Goal: Task Accomplishment & Management: Manage account settings

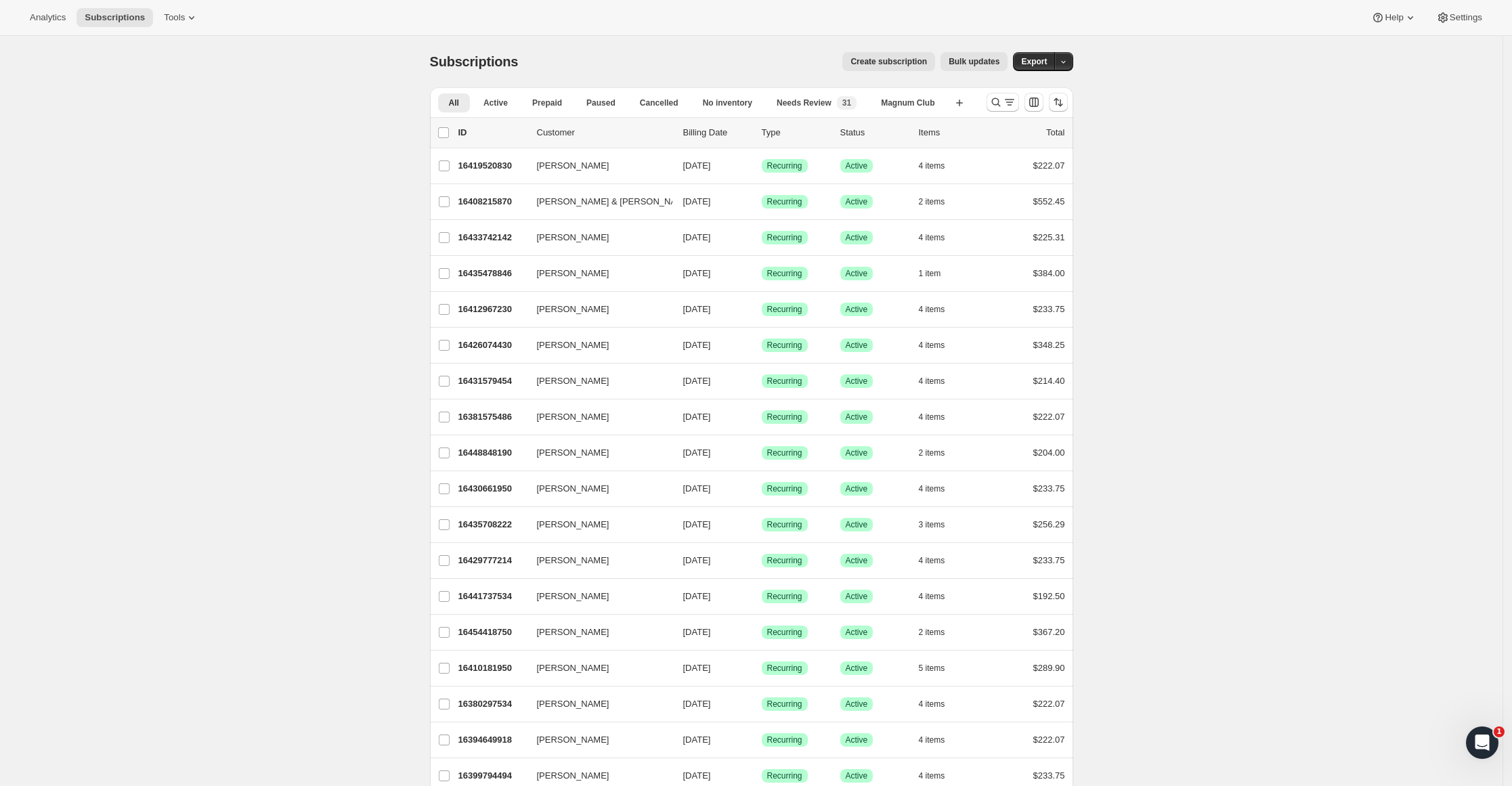
click at [455, 103] on span "All" at bounding box center [454, 103] width 10 height 11
click at [502, 108] on span "Active" at bounding box center [495, 103] width 24 height 11
click at [1067, 65] on icon "button" at bounding box center [1064, 62] width 9 height 9
click at [1067, 59] on icon "button" at bounding box center [1064, 62] width 9 height 9
click at [1063, 52] on button "button" at bounding box center [1064, 61] width 19 height 19
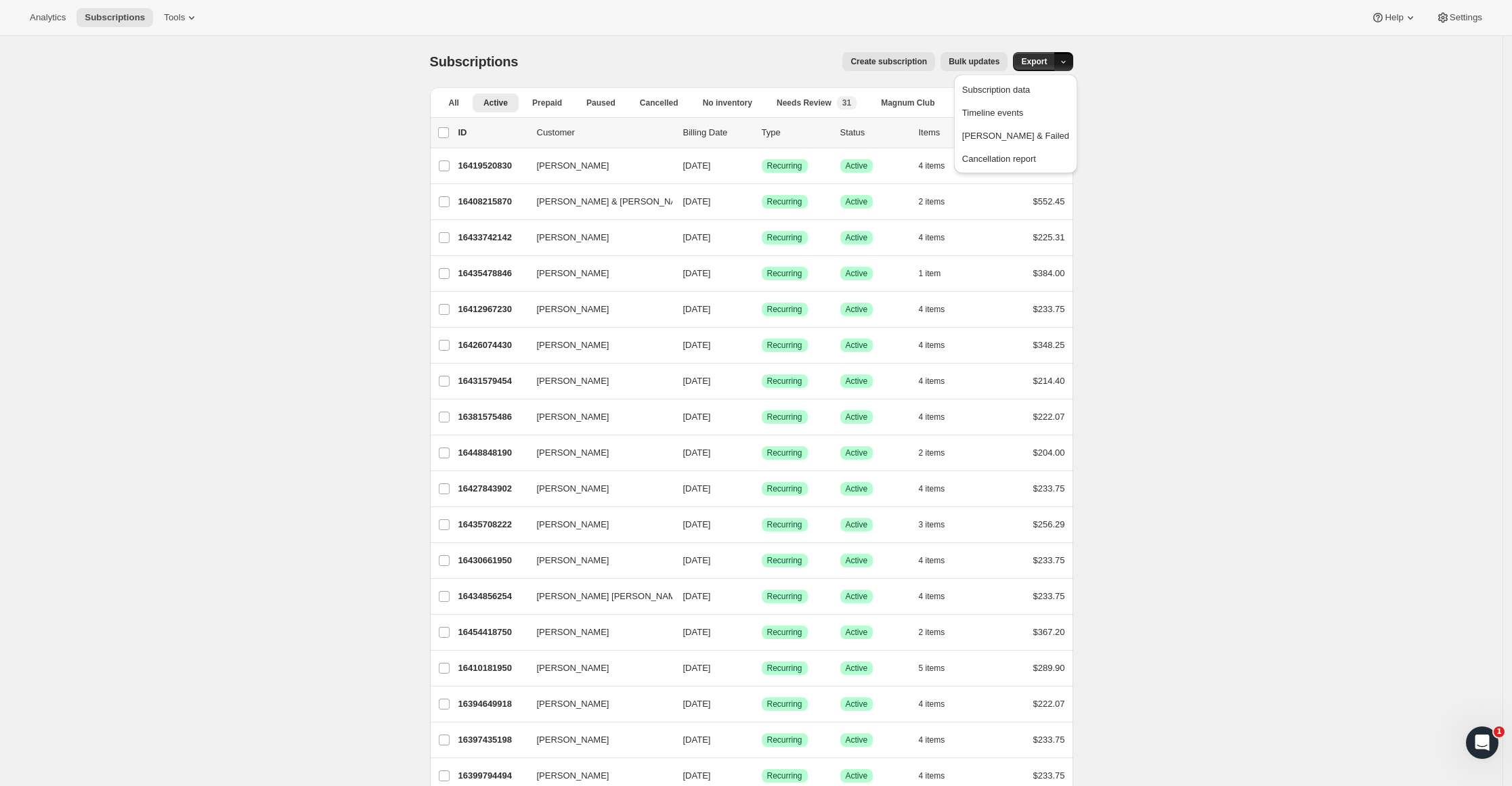
click at [1061, 63] on button "button" at bounding box center [1064, 61] width 19 height 19
click at [1065, 61] on icon "button" at bounding box center [1064, 62] width 9 height 9
click at [1025, 156] on span "Cancellation report" at bounding box center [999, 159] width 74 height 10
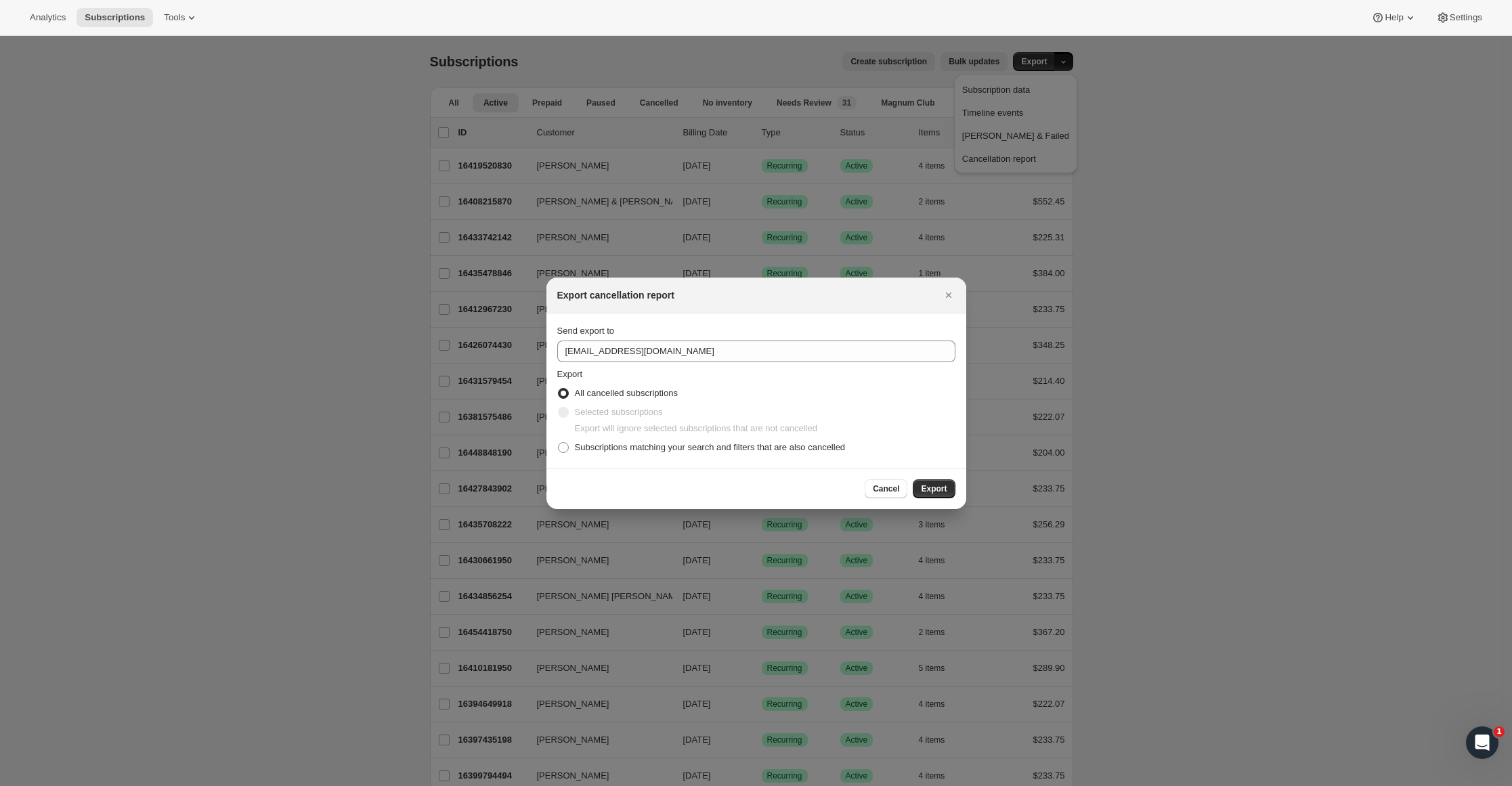
click at [561, 450] on span ":ra:" at bounding box center [563, 448] width 11 height 11
click at [559, 443] on input "Subscriptions matching your search and filters that are also cancelled" at bounding box center [558, 442] width 1 height 1
radio input "true"
click at [884, 493] on span "Cancel" at bounding box center [885, 489] width 26 height 11
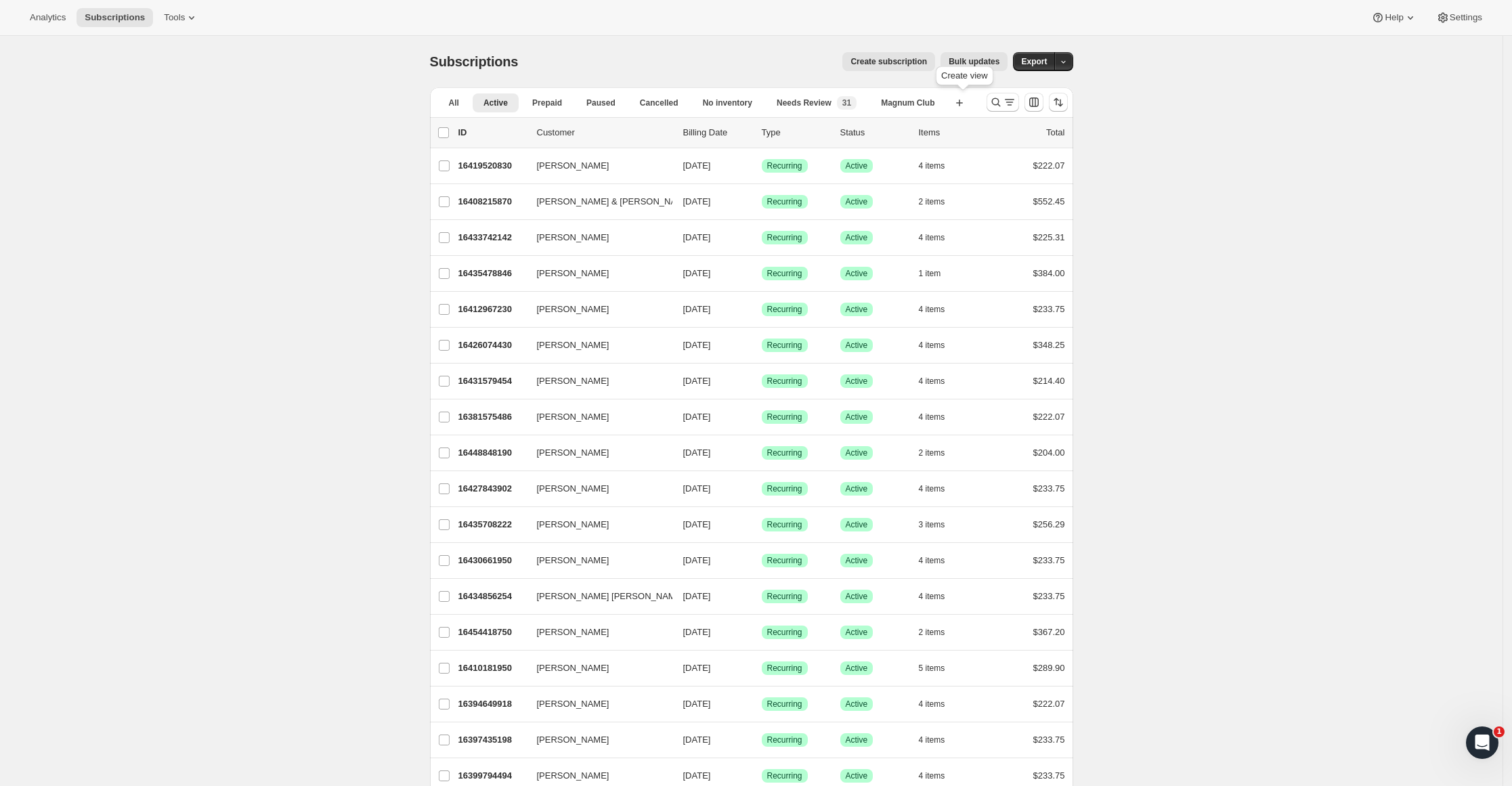
click at [966, 103] on icon "button" at bounding box center [959, 103] width 14 height 14
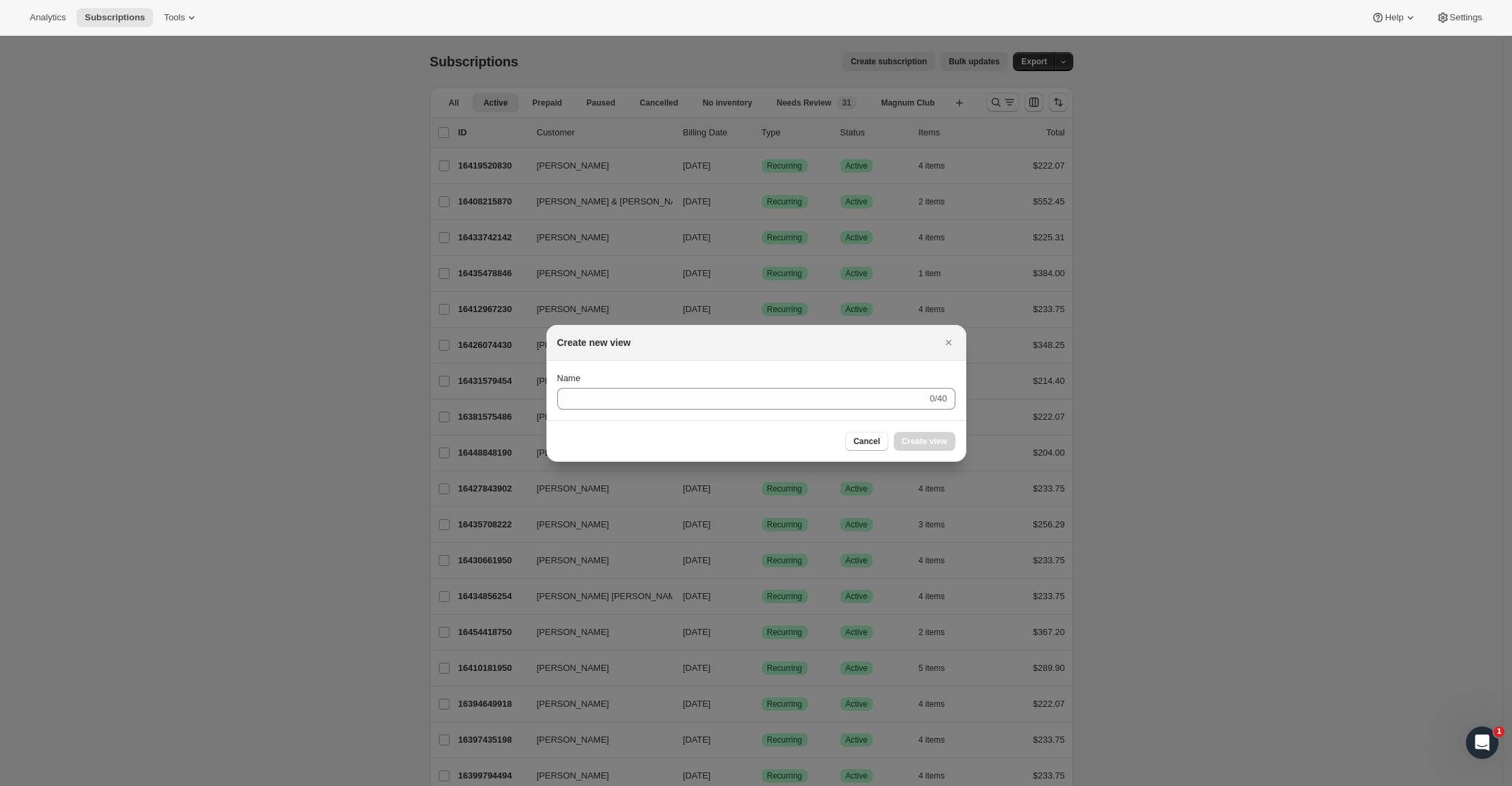
click at [947, 343] on icon "Close" at bounding box center [947, 342] width 5 height 5
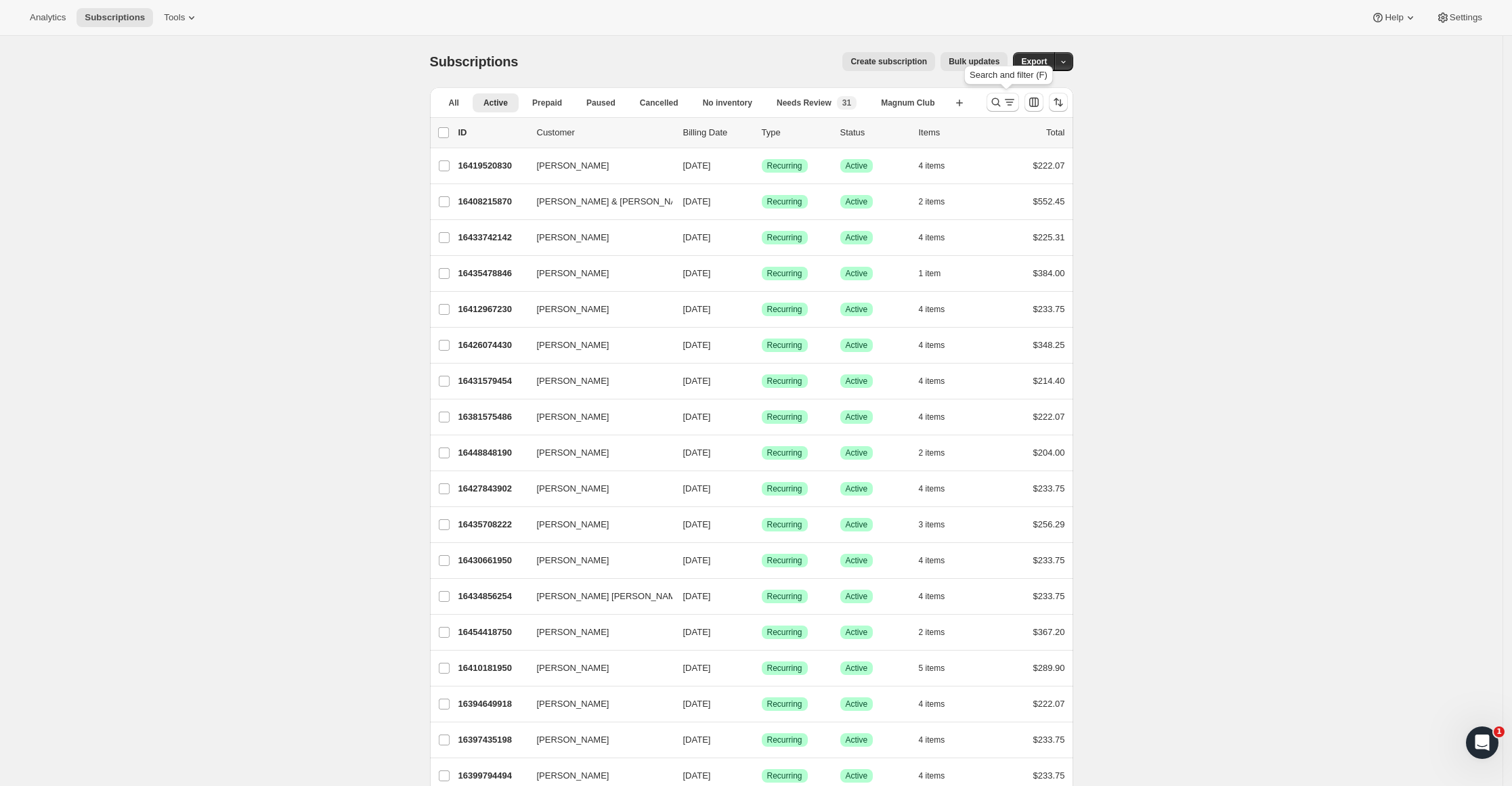
click at [998, 100] on icon "Search and filter results" at bounding box center [996, 102] width 14 height 14
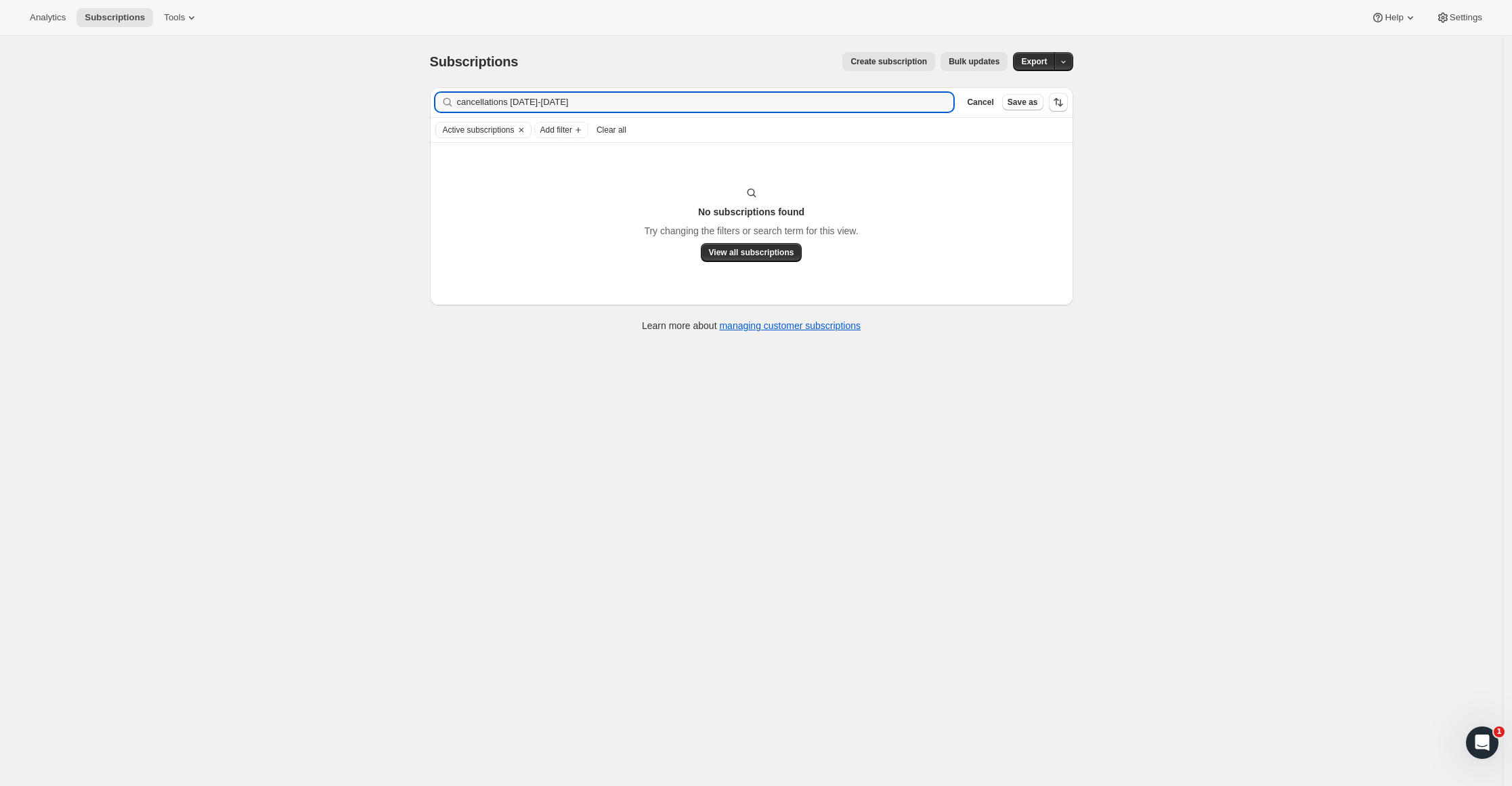
type input "cancellations [DATE]-[DATE]"
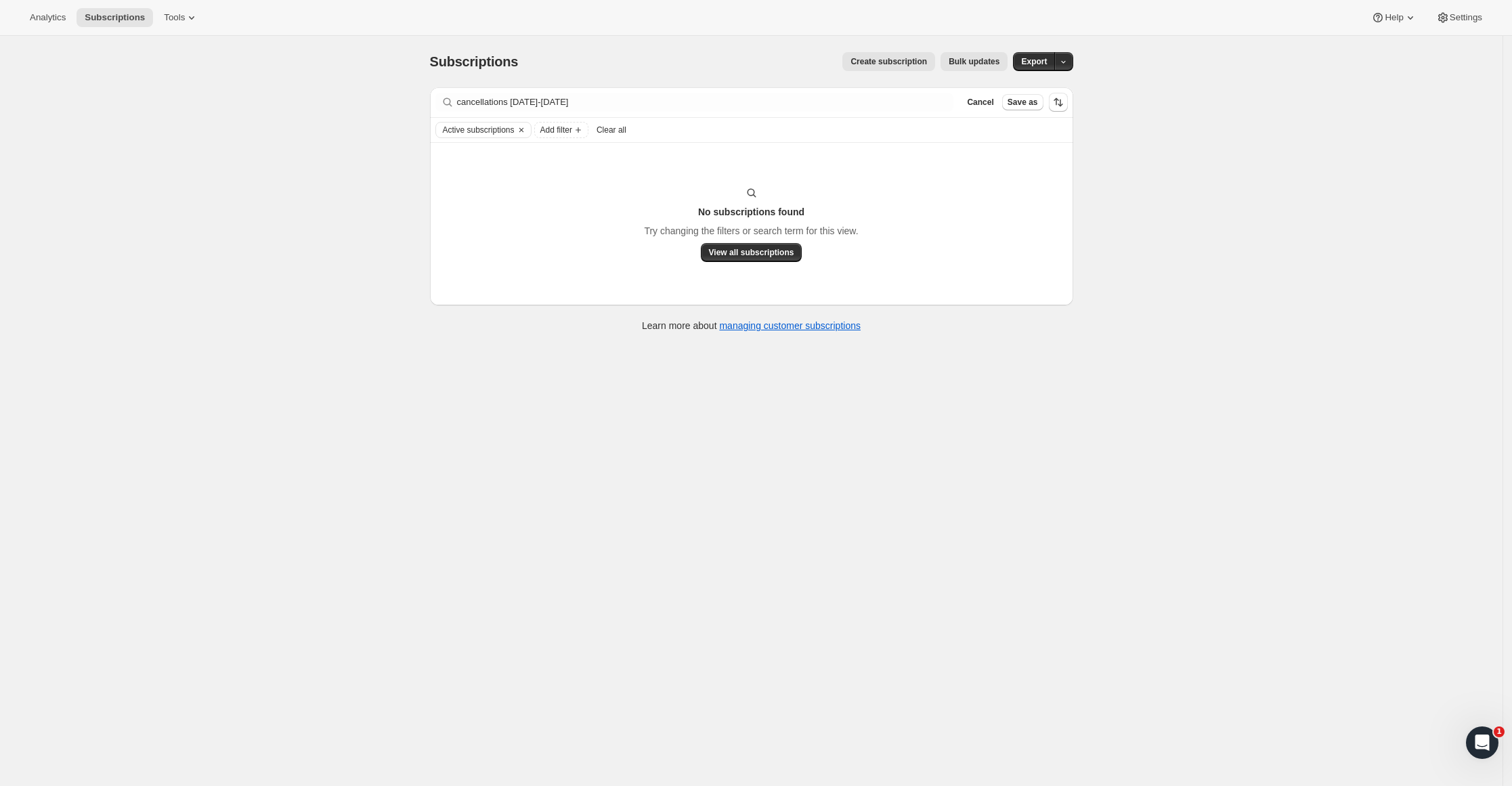
click at [572, 126] on span "Add filter" at bounding box center [556, 130] width 32 height 11
click at [565, 294] on span "Created date" at bounding box center [542, 294] width 51 height 10
click at [555, 228] on label "Custom" at bounding box center [571, 236] width 48 height 19
click at [548, 230] on input "Custom" at bounding box center [547, 230] width 1 height 1
radio input "true"
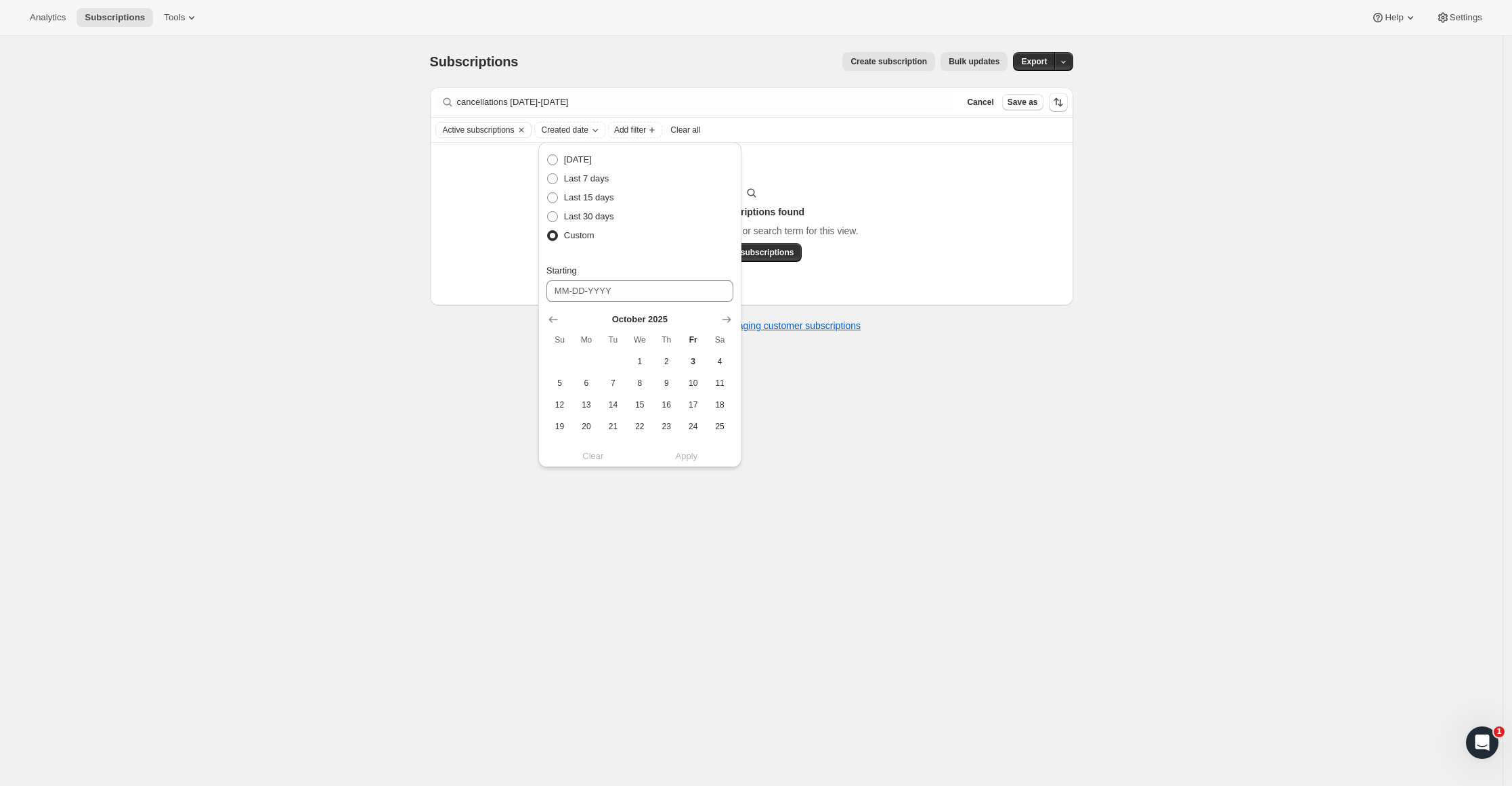
click at [556, 311] on button "Show previous month, September 2025" at bounding box center [553, 319] width 19 height 19
click at [590, 369] on button "1" at bounding box center [586, 362] width 26 height 22
click at [613, 379] on span "30" at bounding box center [613, 375] width 16 height 11
click at [587, 291] on span "1" at bounding box center [586, 288] width 16 height 11
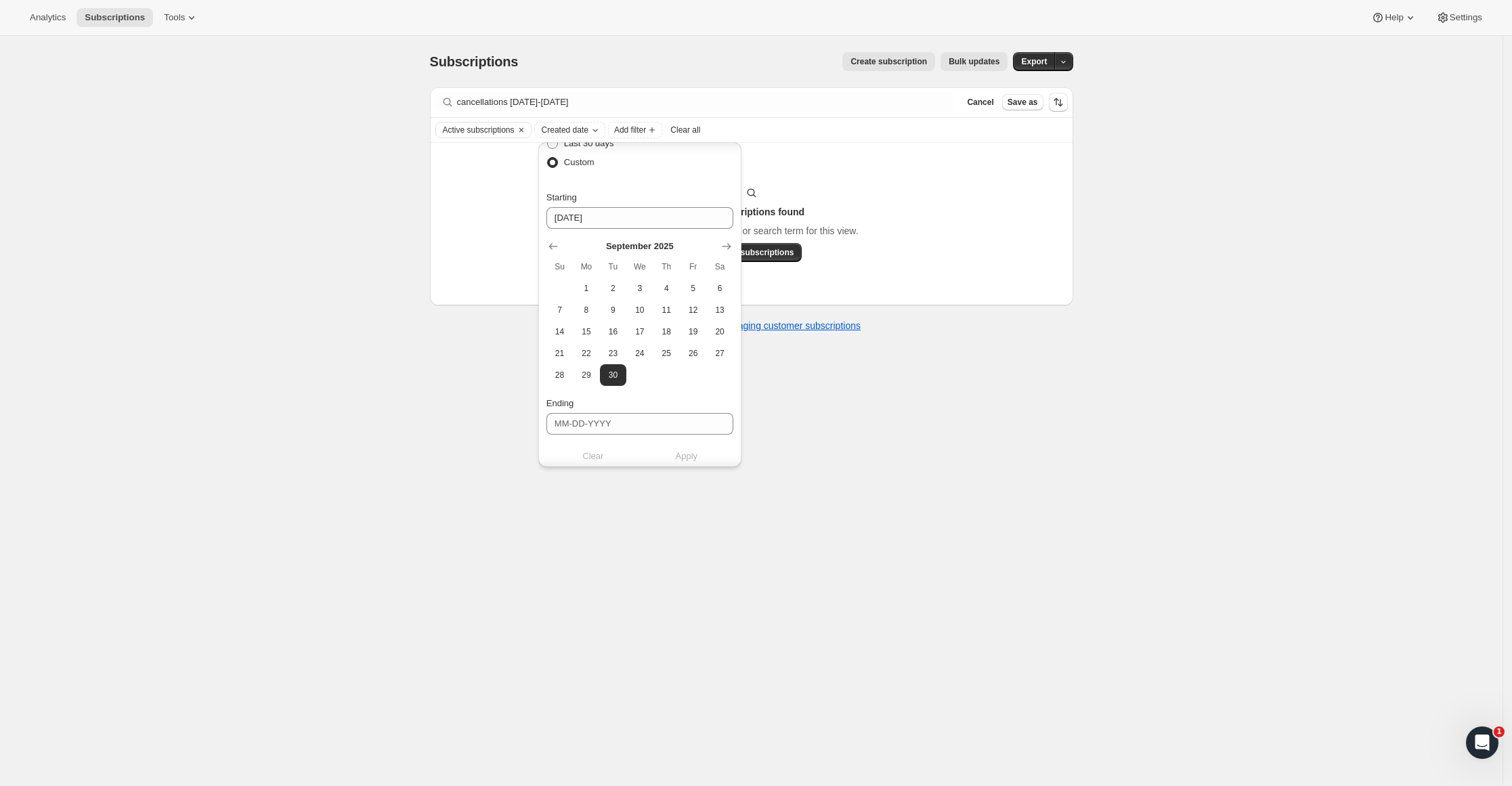
type input "[DATE]"
click at [619, 377] on span "30" at bounding box center [613, 375] width 16 height 11
type input "[DATE]"
click at [582, 287] on span "1" at bounding box center [586, 288] width 16 height 11
type input "[DATE]"
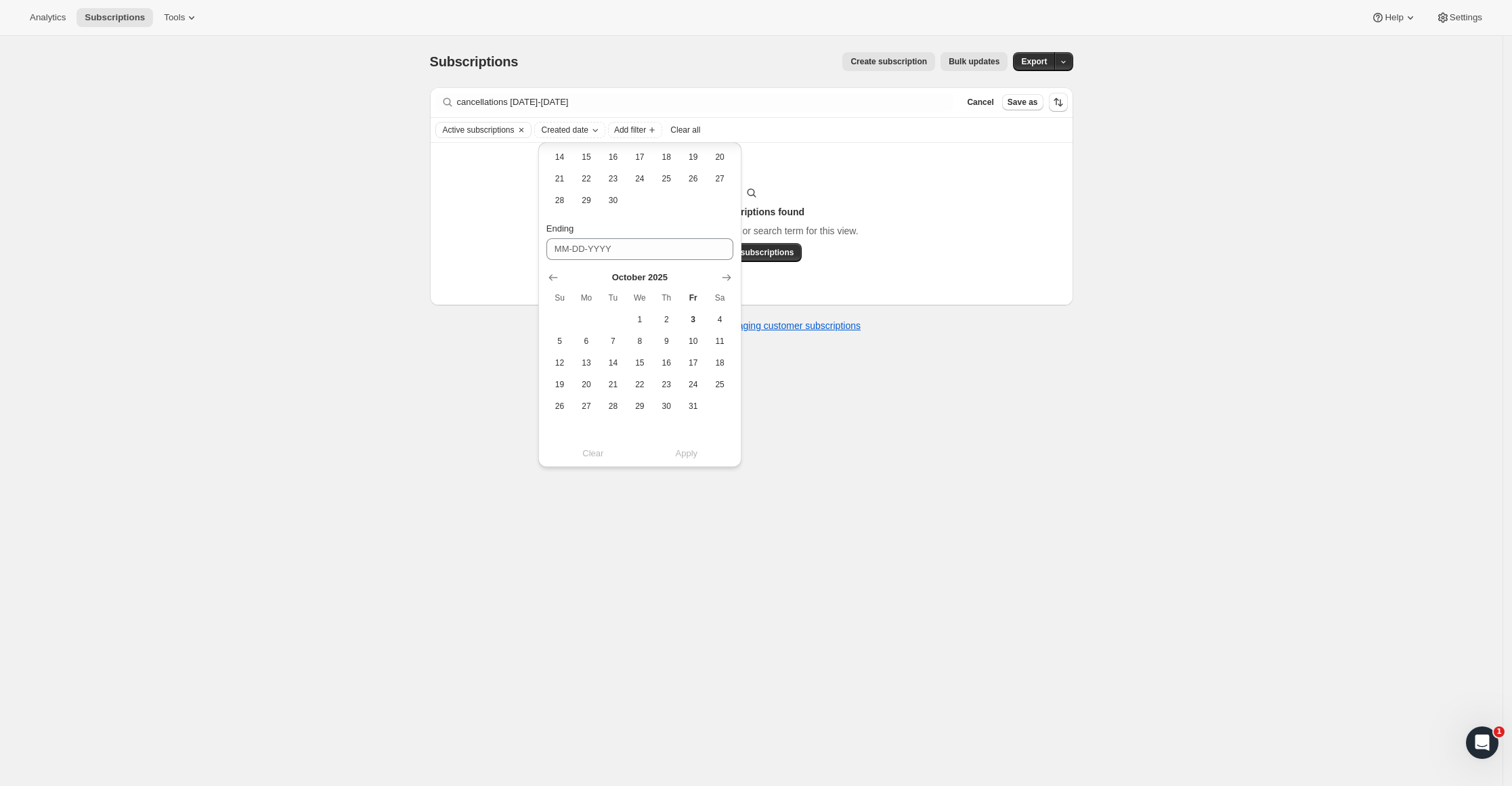
scroll to position [249, 0]
click at [555, 273] on icon "Show previous month, September 2025" at bounding box center [553, 276] width 14 height 14
click at [618, 407] on span "30" at bounding box center [613, 405] width 16 height 11
type input "[DATE]"
click at [682, 448] on span "Apply" at bounding box center [687, 452] width 23 height 14
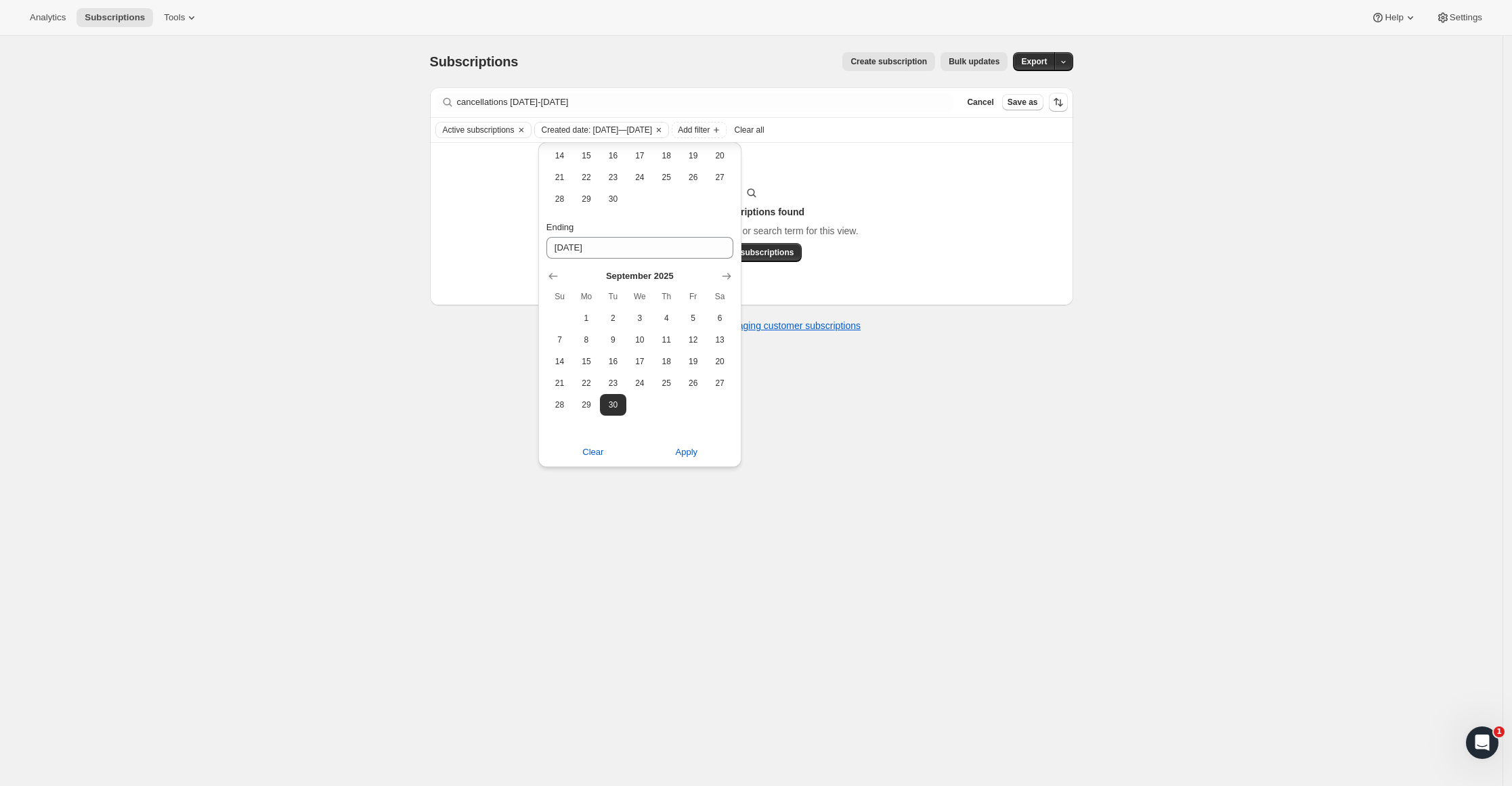
click at [936, 198] on div "No subscriptions found Try changing the filters or search term for this view. V…" at bounding box center [751, 224] width 616 height 76
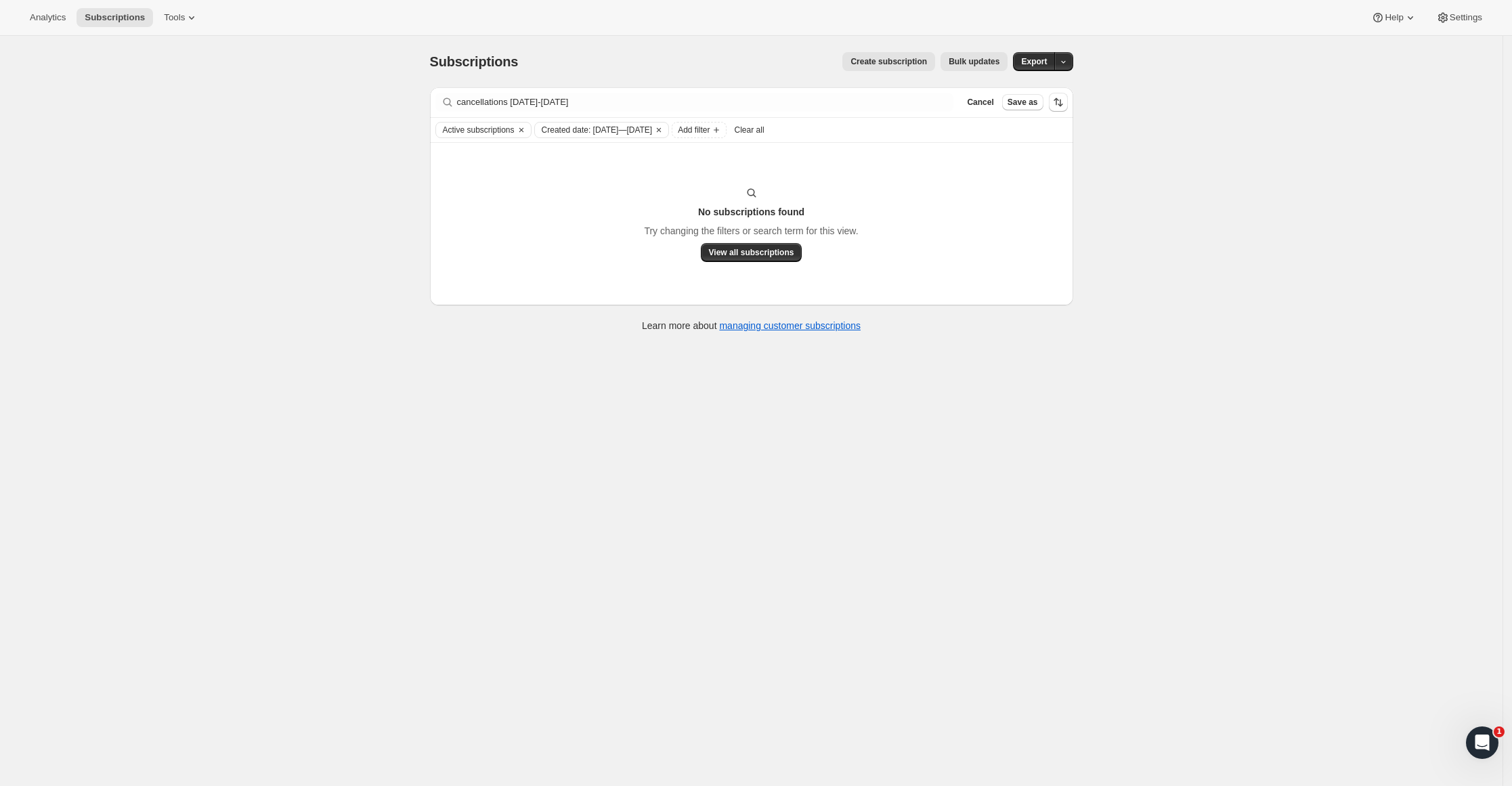
click at [768, 252] on span "View all subscriptions" at bounding box center [751, 252] width 85 height 11
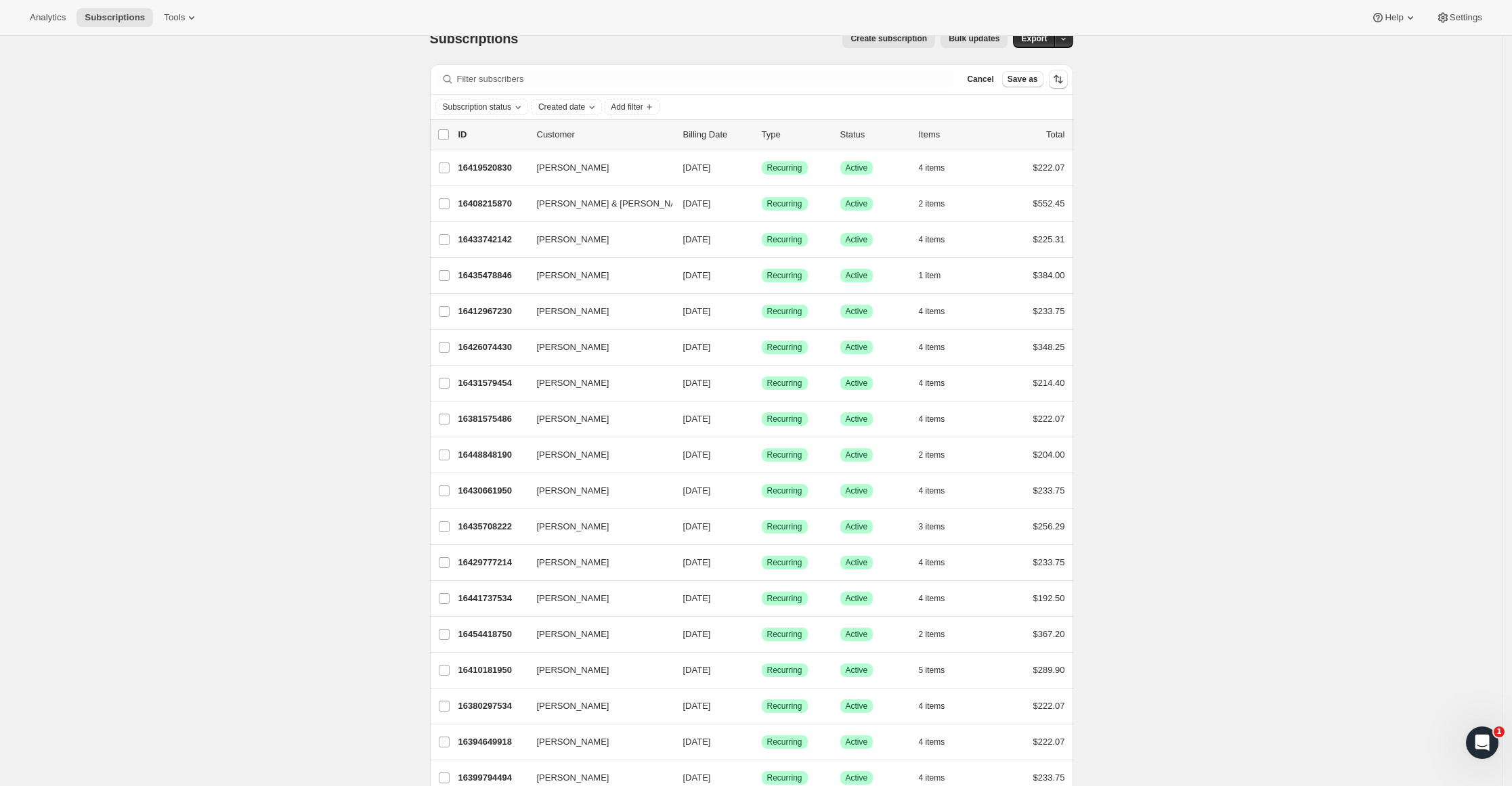
scroll to position [0, 0]
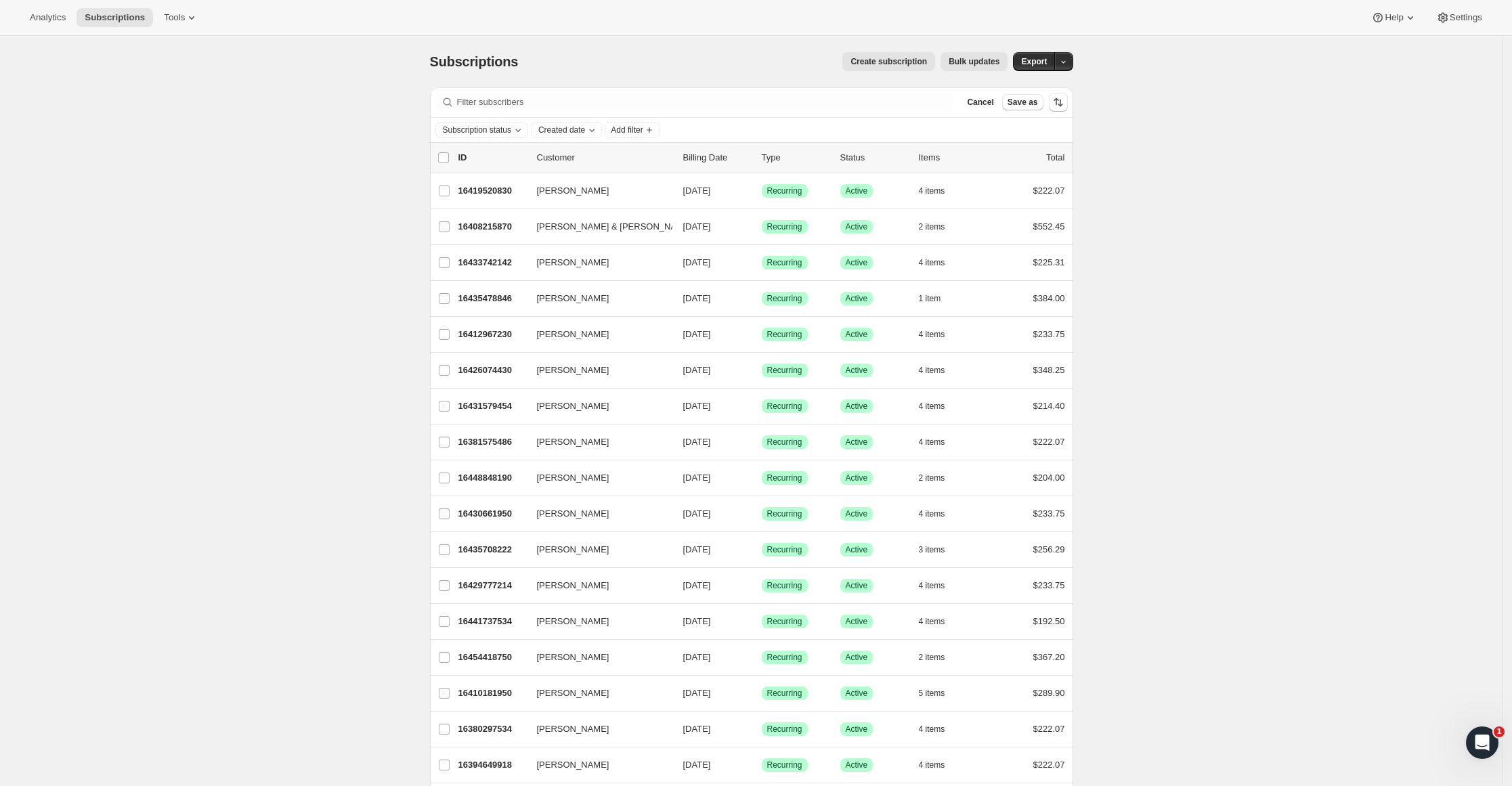
click at [585, 130] on span "Created date" at bounding box center [562, 130] width 47 height 11
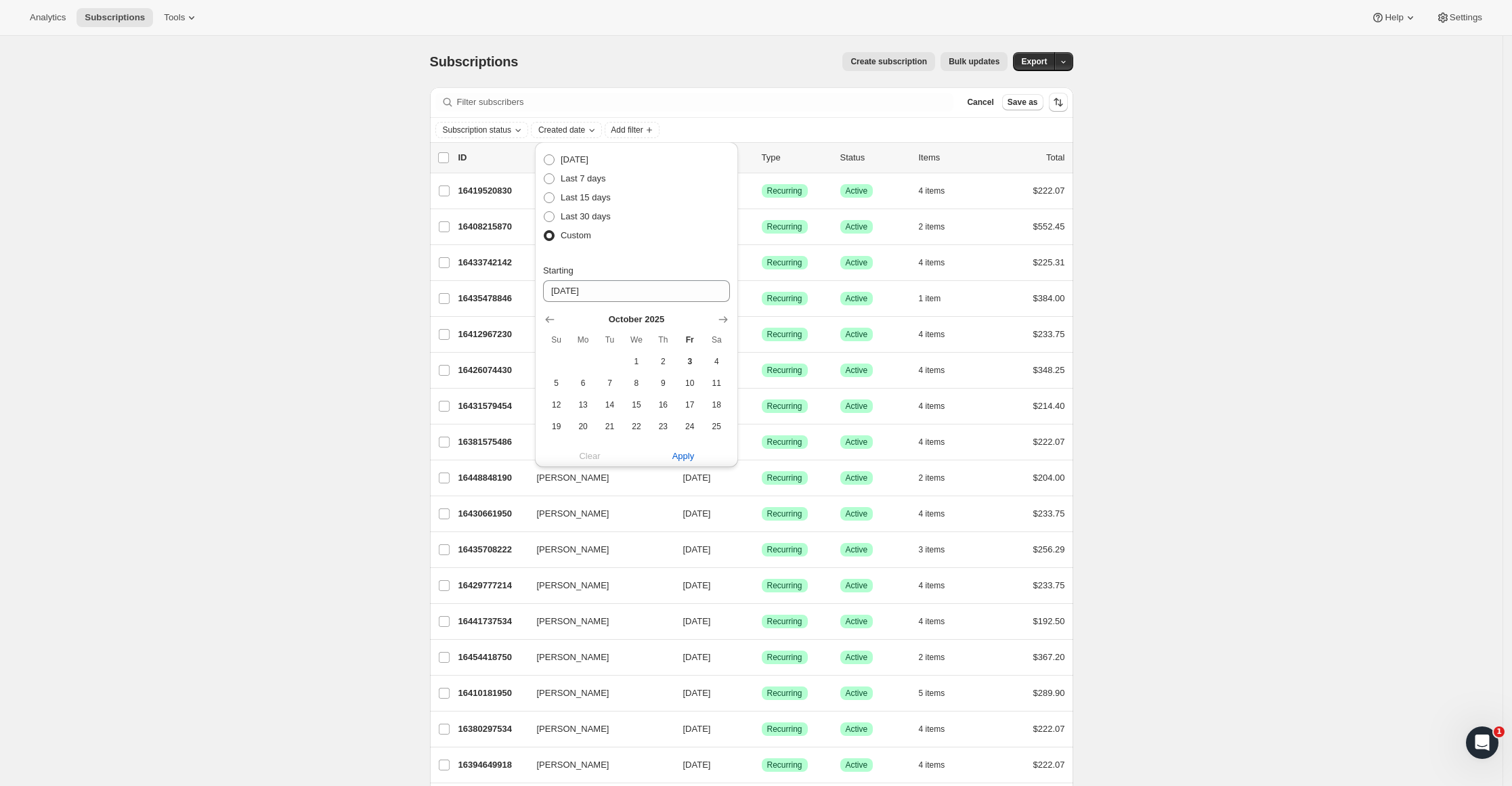
click at [585, 130] on span "Created date" at bounding box center [562, 130] width 47 height 11
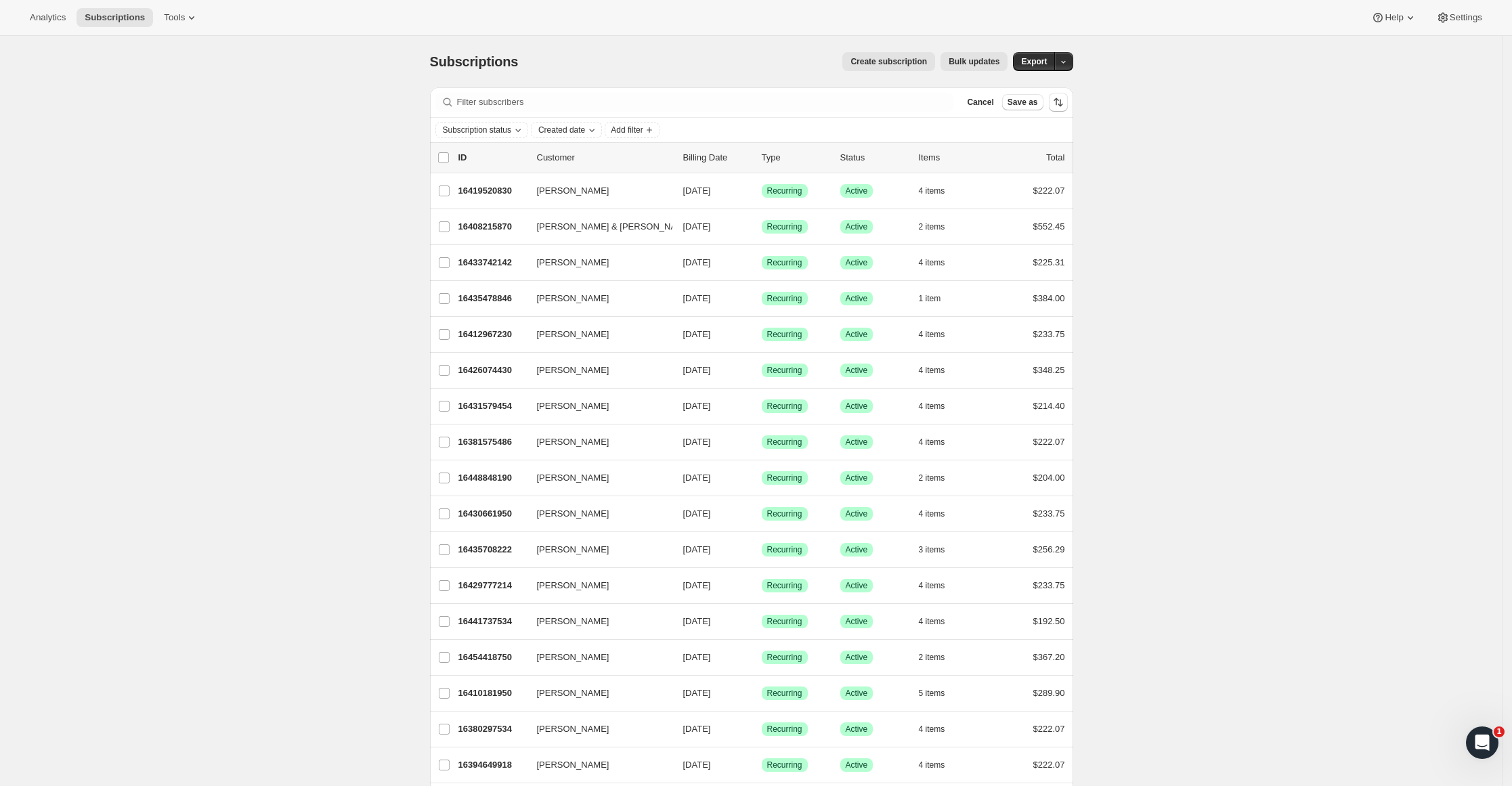
click at [515, 128] on icon "Subscription status" at bounding box center [518, 130] width 11 height 11
click at [528, 328] on span "Apply" at bounding box center [529, 325] width 23 height 14
click at [588, 128] on span "Created date" at bounding box center [565, 130] width 47 height 11
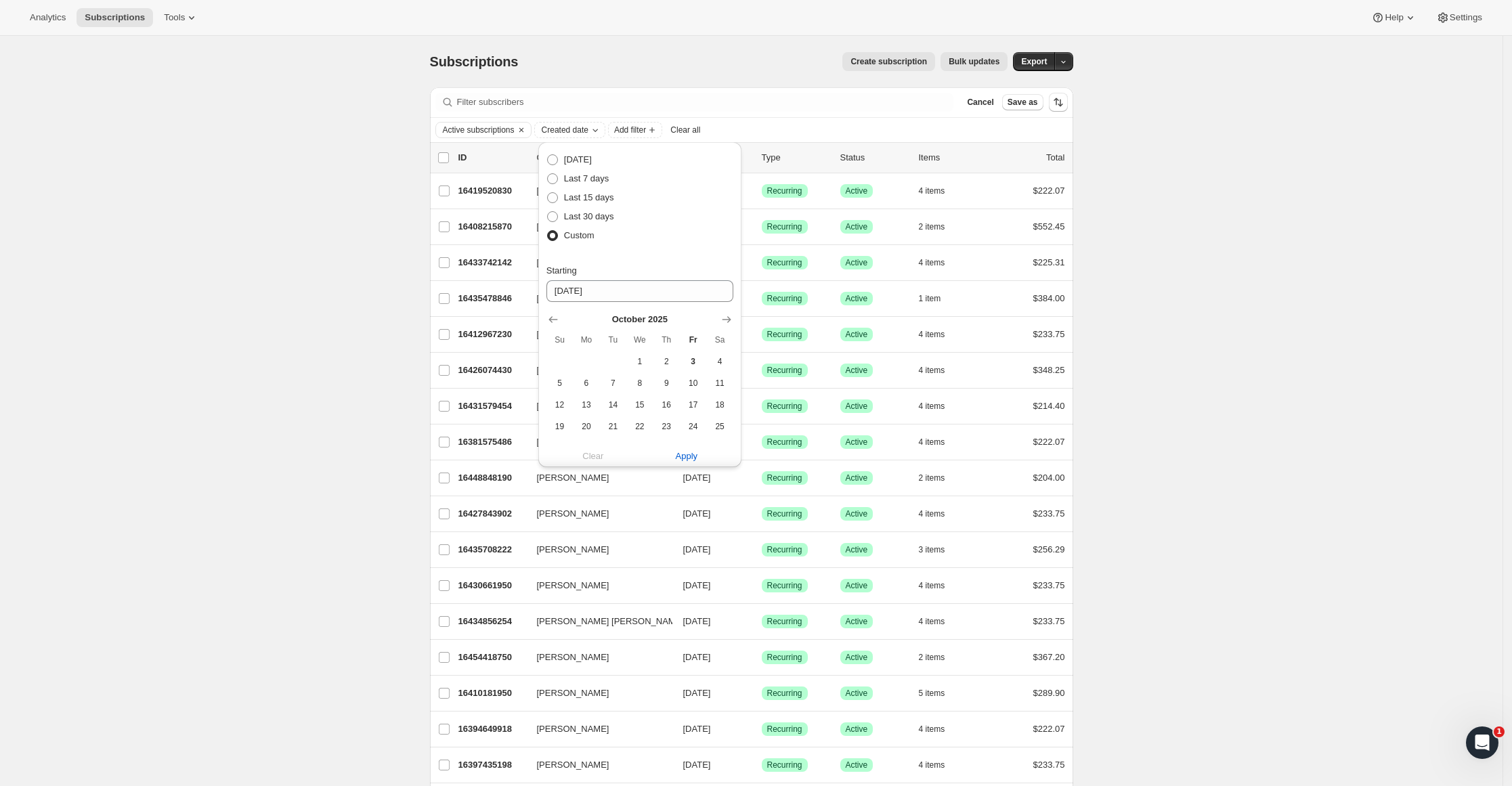
click at [679, 459] on span "Apply" at bounding box center [687, 457] width 23 height 14
click at [710, 63] on div "Create subscription Bulk updates" at bounding box center [771, 61] width 473 height 19
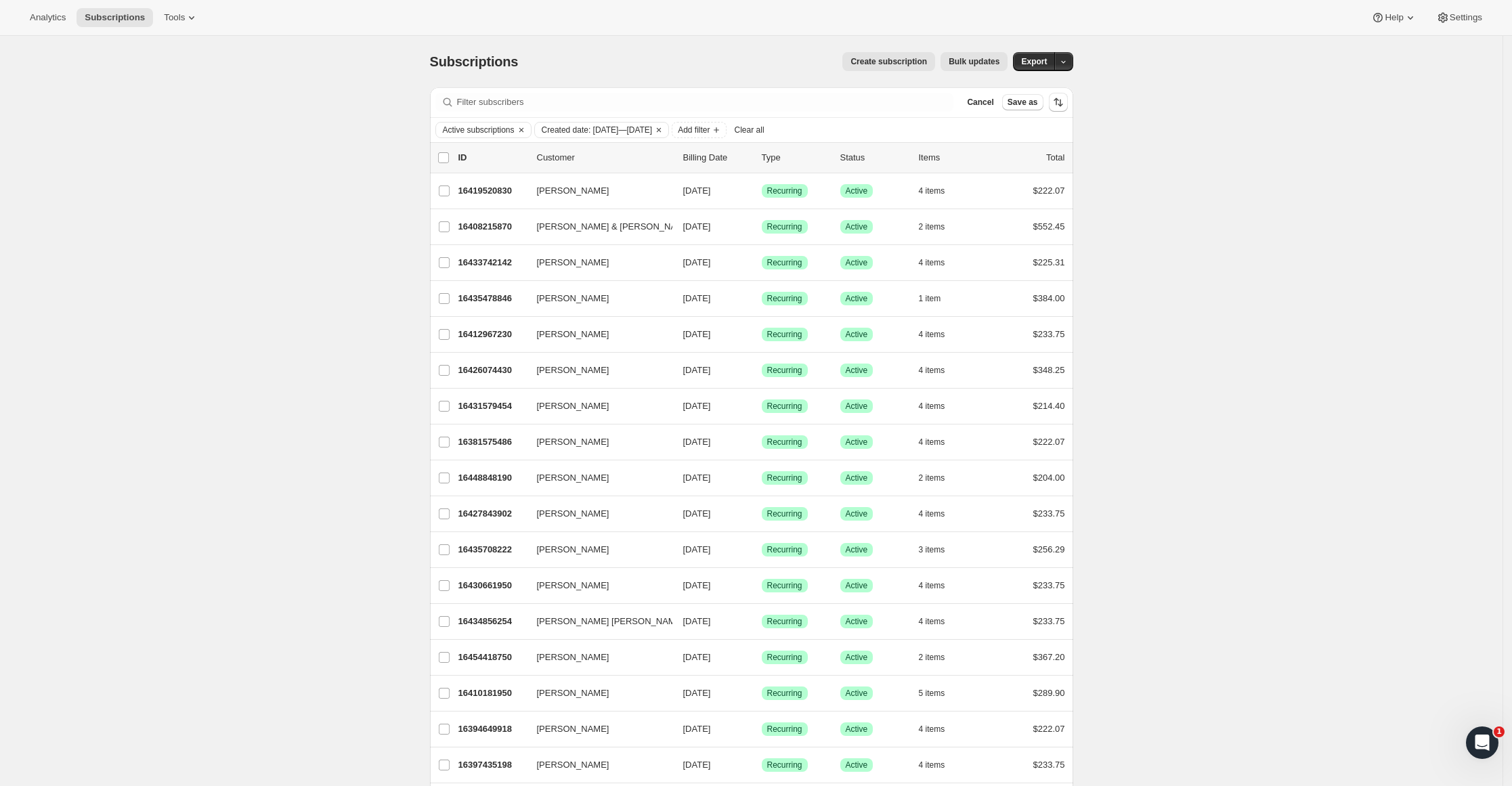
click at [568, 135] on span "Created date: [DATE]—[DATE]" at bounding box center [597, 130] width 111 height 11
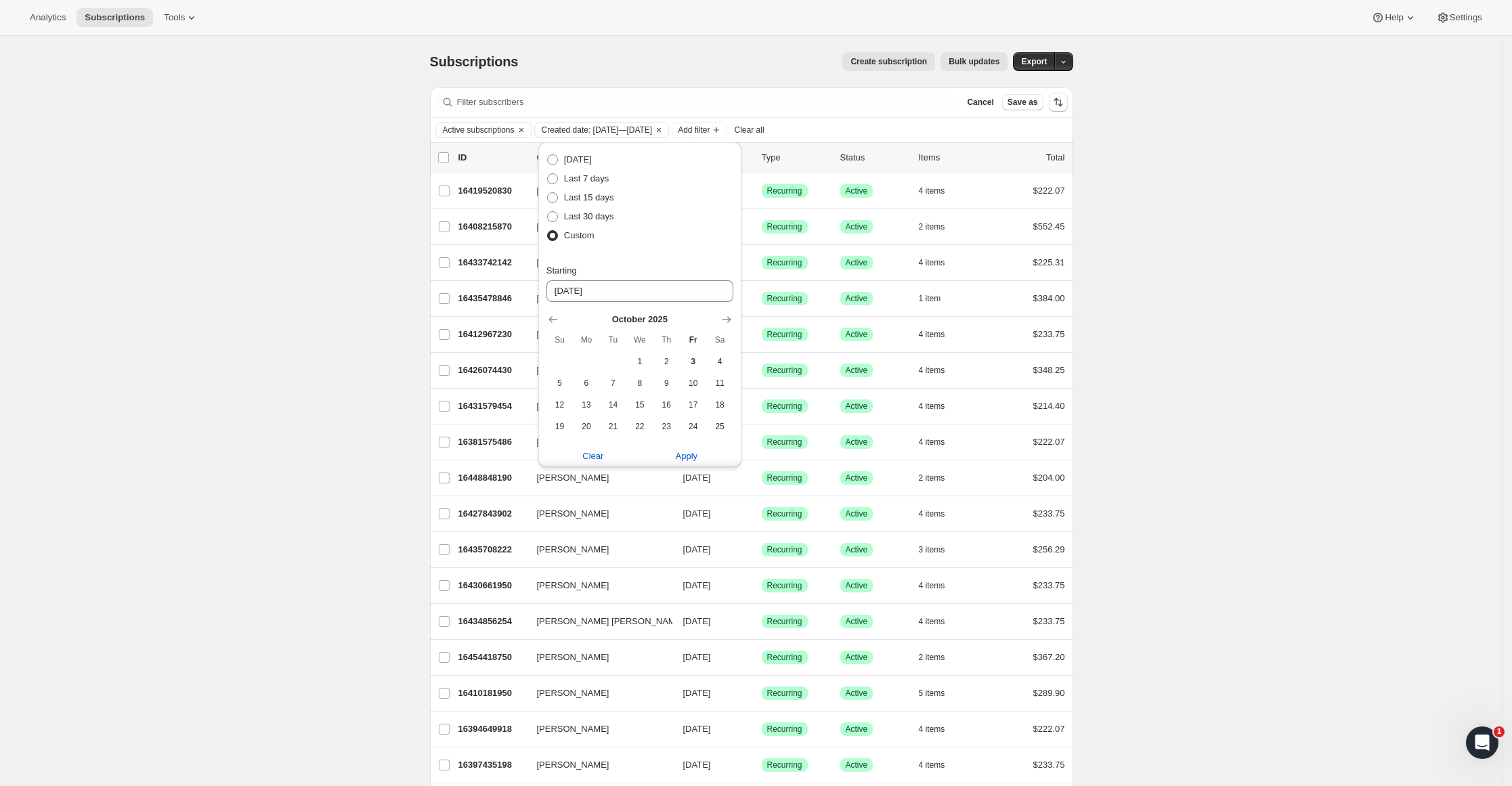
click at [664, 125] on icon "Clear" at bounding box center [659, 130] width 11 height 11
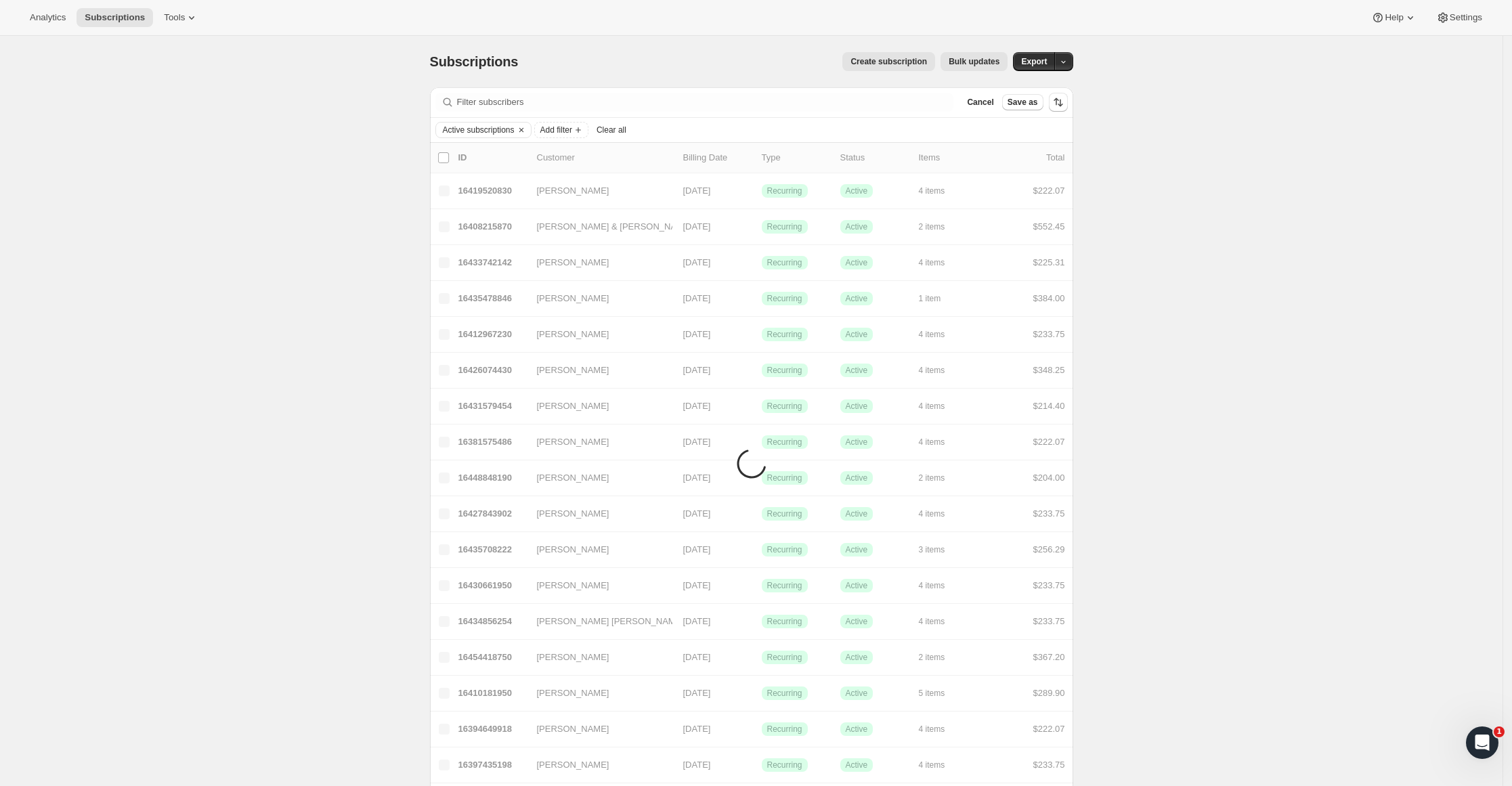
click at [572, 134] on span "Add filter" at bounding box center [556, 130] width 32 height 11
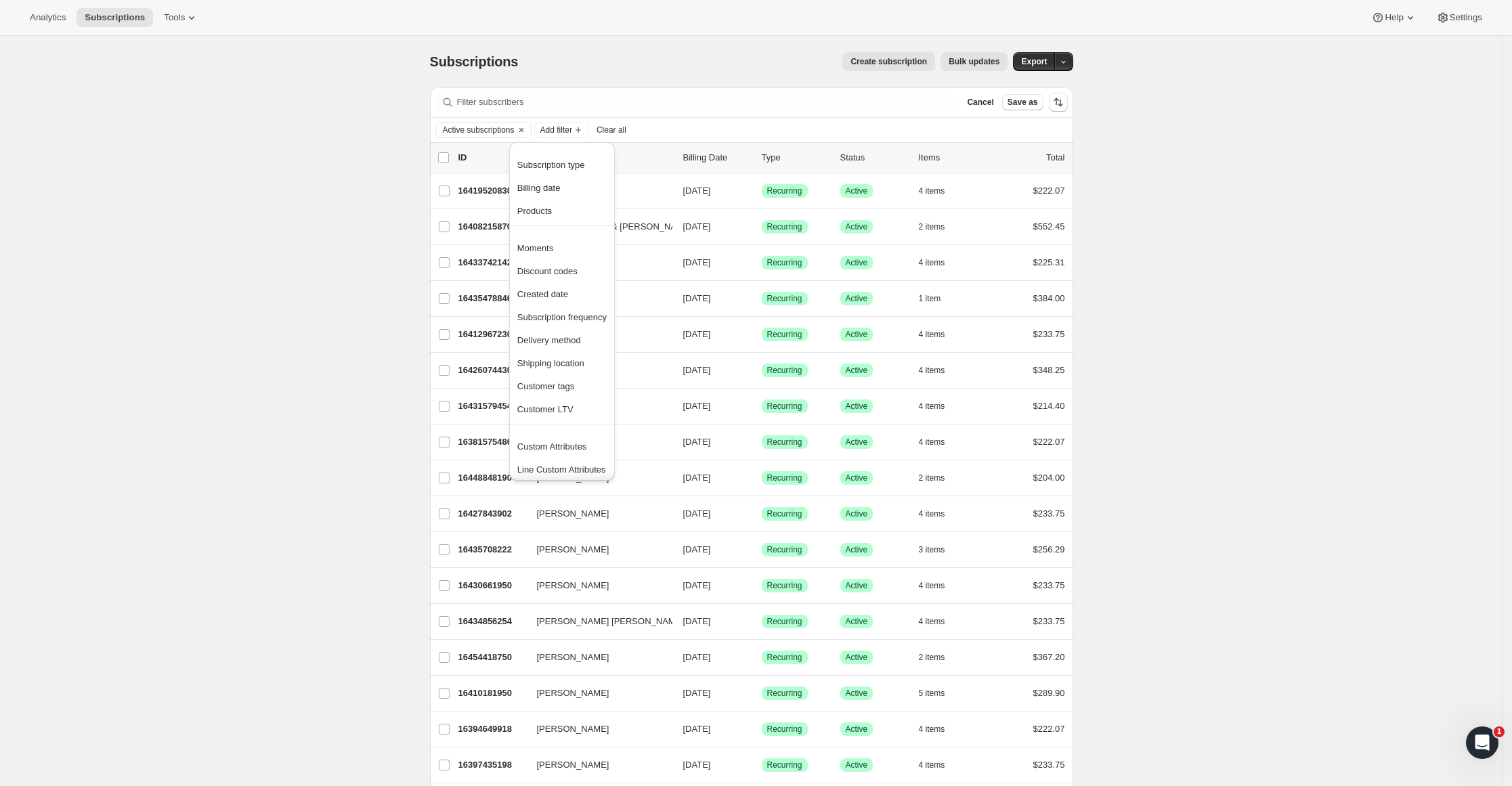
scroll to position [3, 0]
click at [547, 288] on span "Created date" at bounding box center [542, 291] width 51 height 10
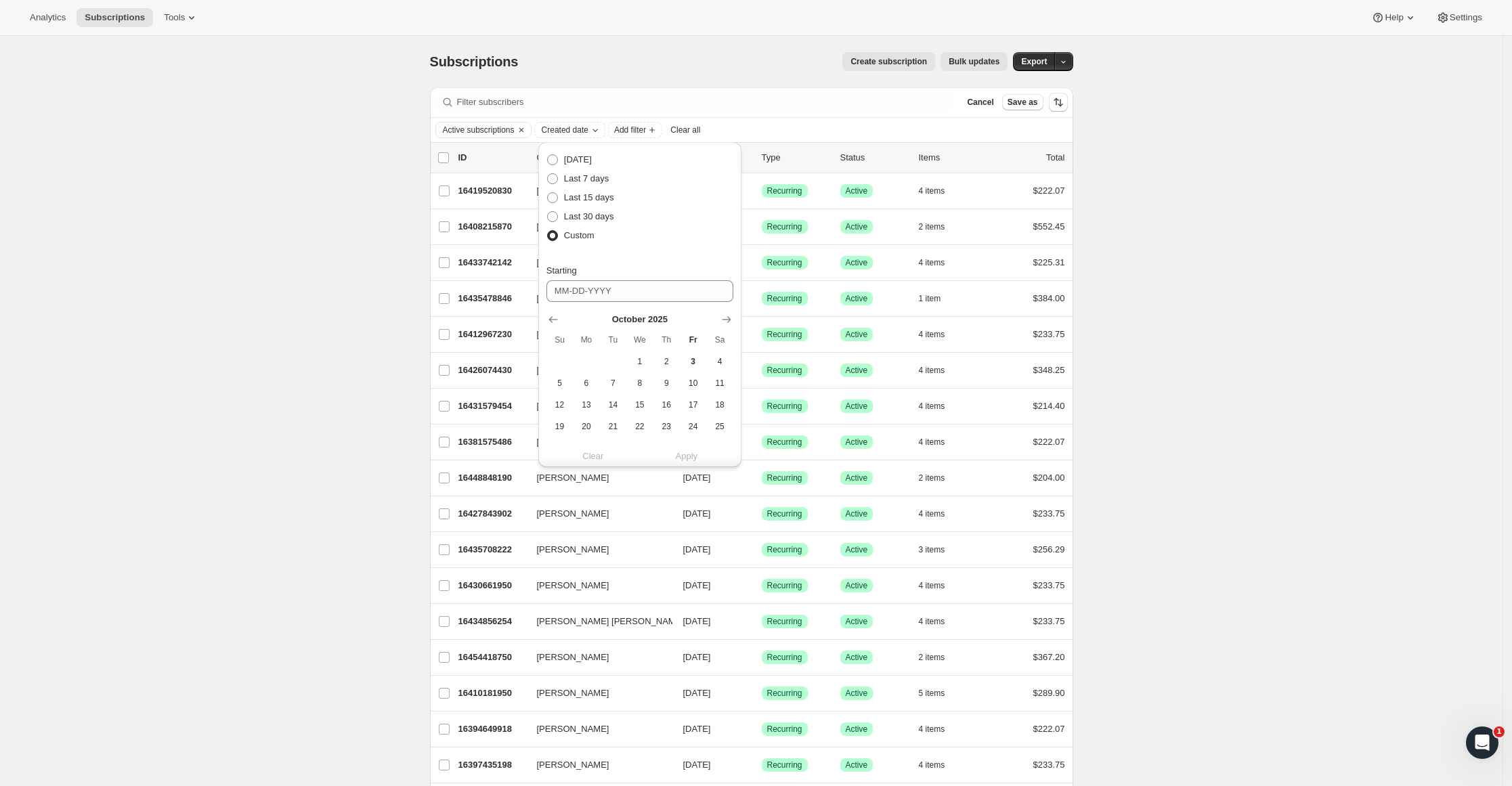
click at [554, 320] on icon "Show previous month, September 2025" at bounding box center [553, 320] width 9 height 7
click at [585, 359] on span "1" at bounding box center [586, 362] width 16 height 11
type input "[DATE]"
click at [635, 265] on div "Starting" at bounding box center [640, 271] width 187 height 14
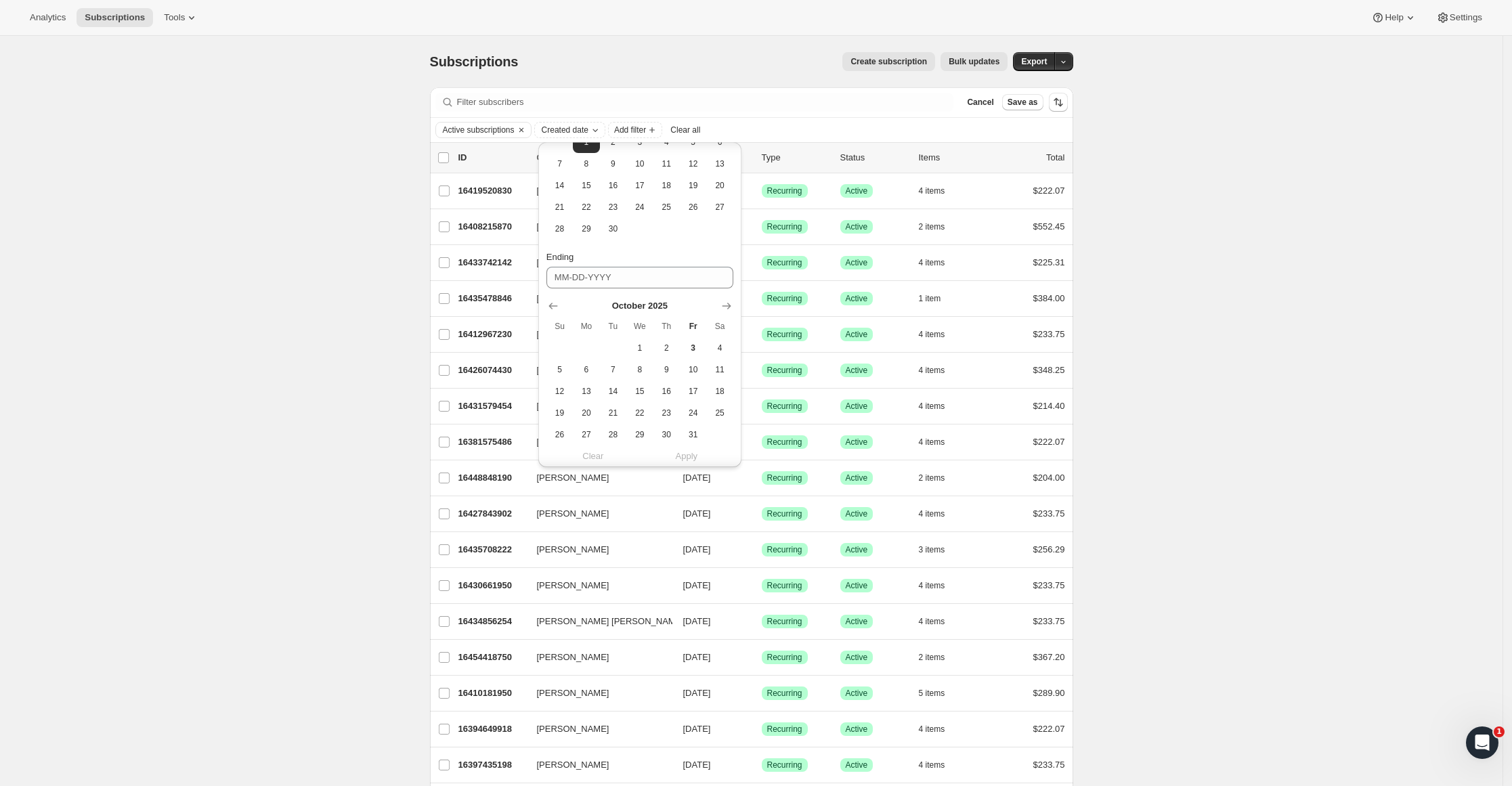
click at [556, 306] on icon "Show previous month, September 2025" at bounding box center [553, 306] width 14 height 14
click at [614, 438] on span "30" at bounding box center [613, 435] width 16 height 11
type input "[DATE]"
click at [682, 456] on span "Apply" at bounding box center [687, 457] width 23 height 14
drag, startPoint x: 226, startPoint y: 341, endPoint x: 300, endPoint y: 318, distance: 77.5
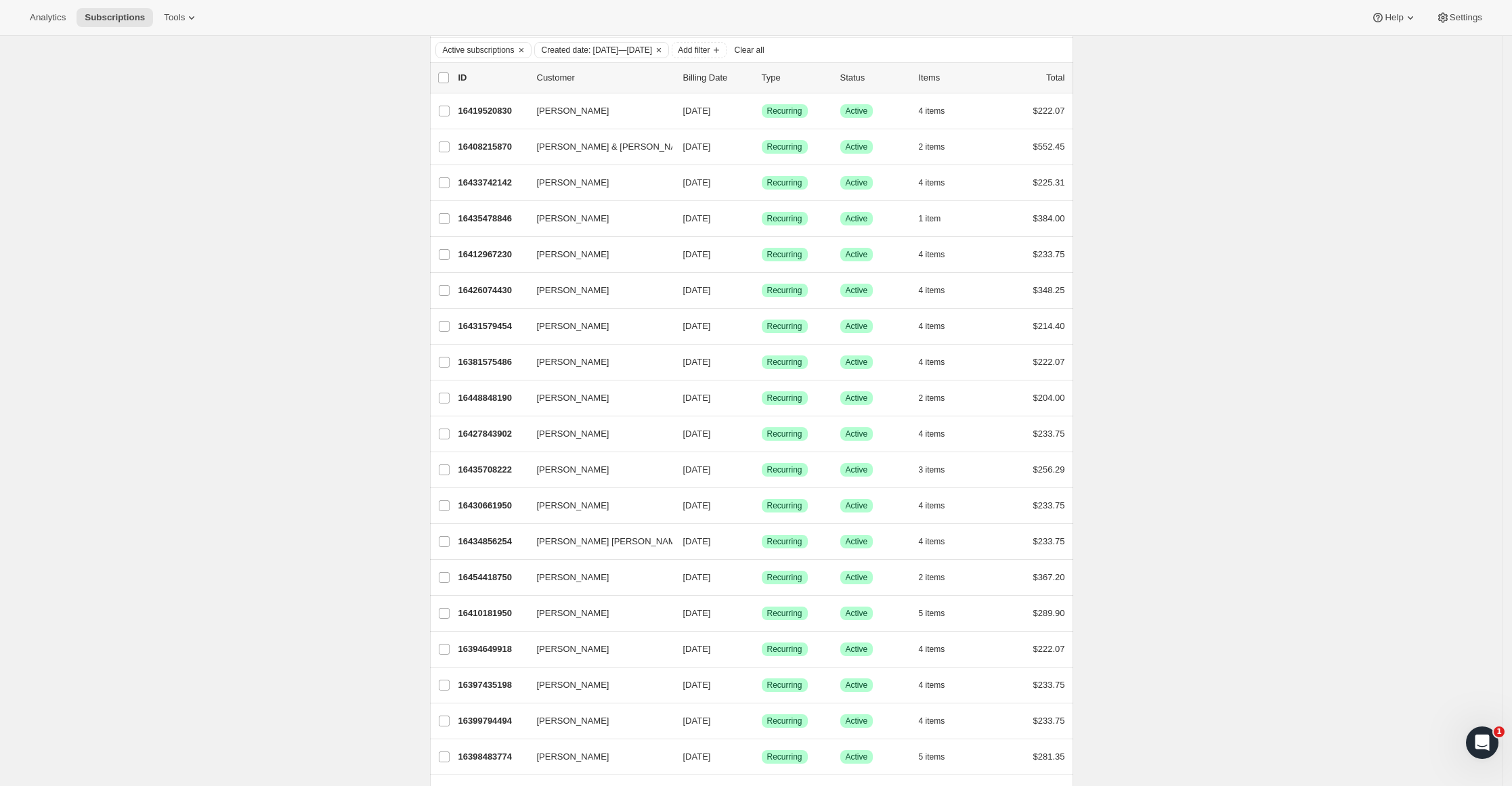
scroll to position [0, 0]
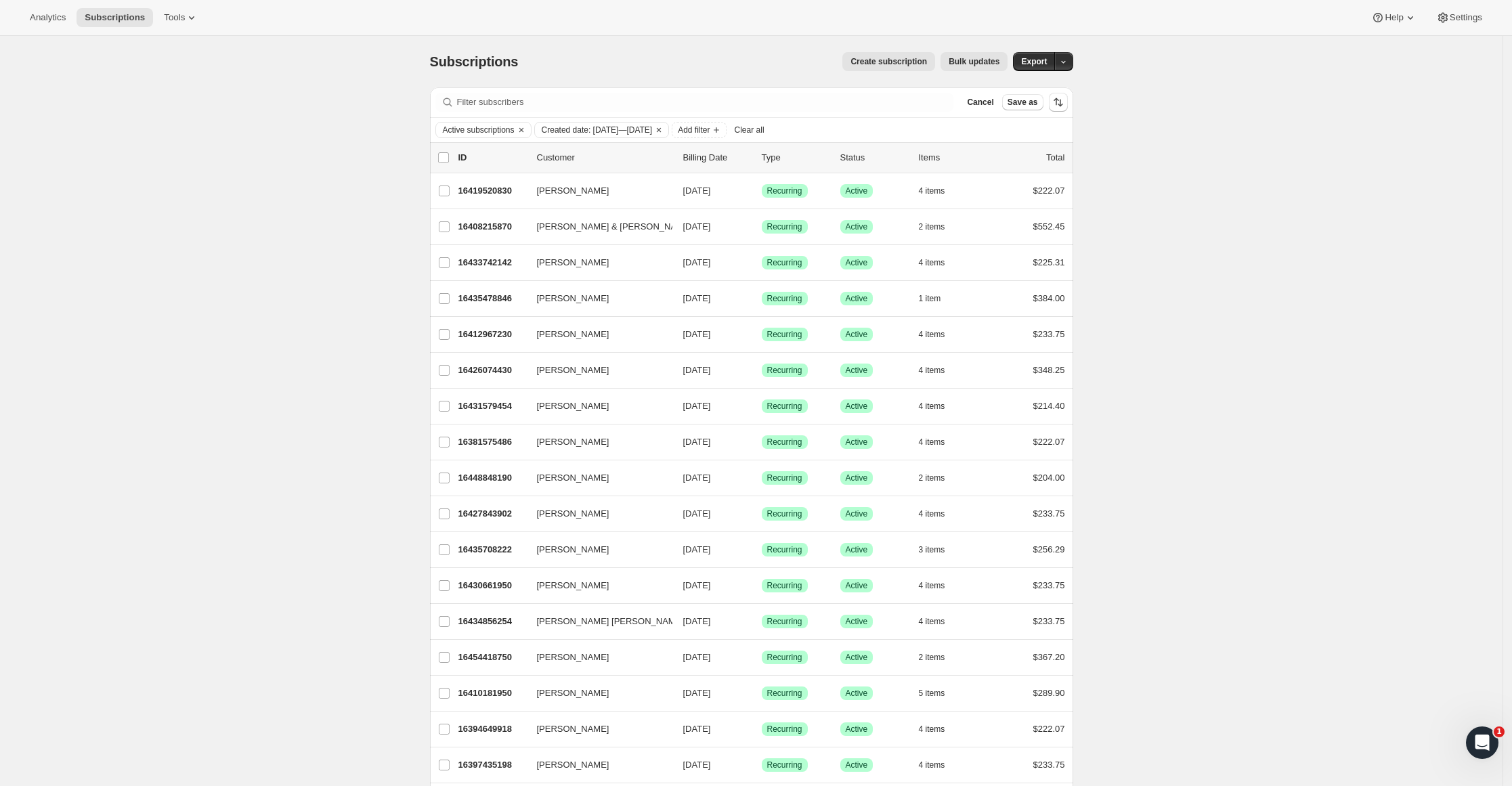
click at [1039, 63] on span "Export" at bounding box center [1034, 61] width 26 height 11
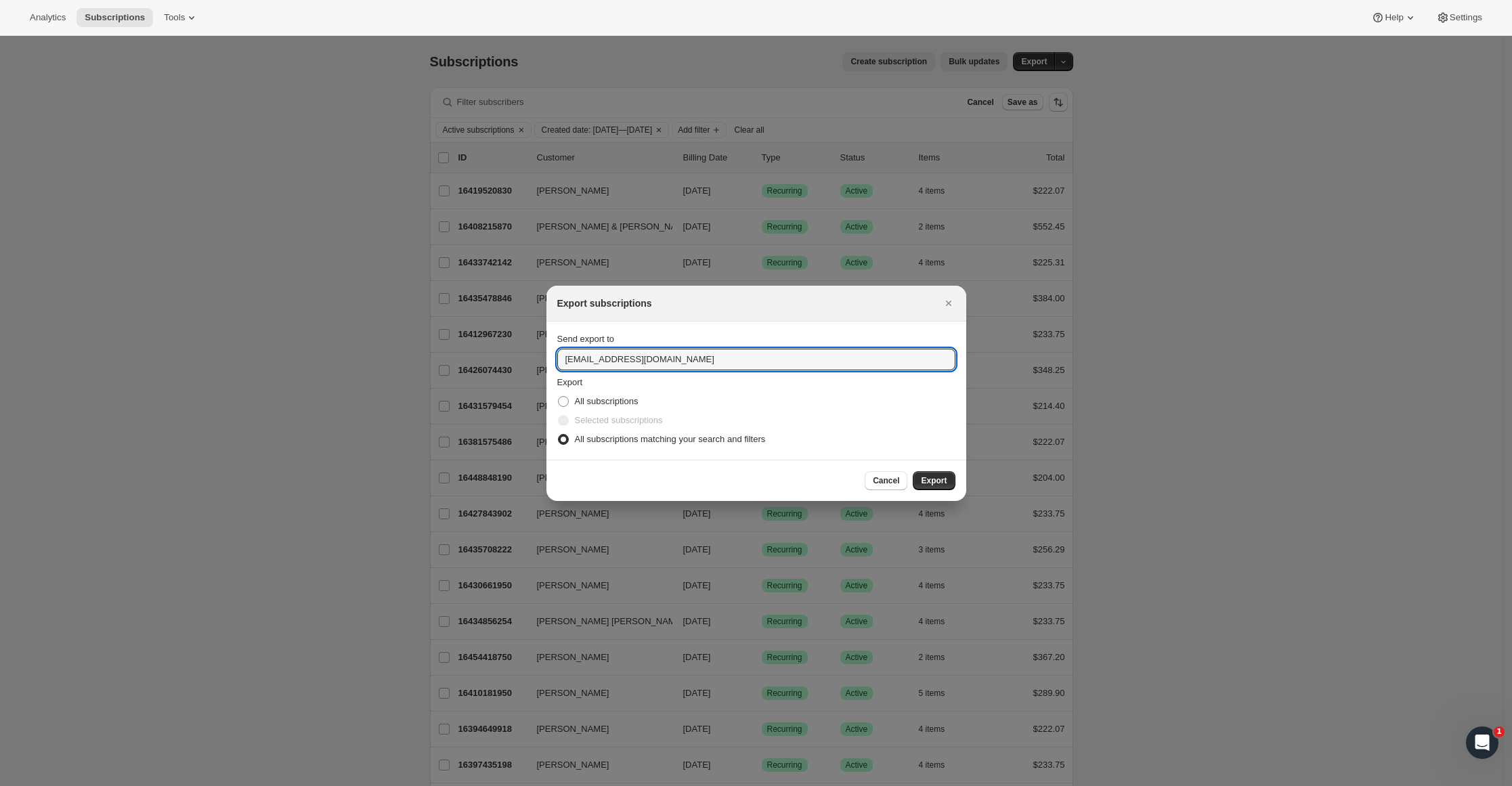
drag, startPoint x: 602, startPoint y: 358, endPoint x: 488, endPoint y: 344, distance: 114.9
type input "[PERSON_NAME][EMAIL_ADDRESS][DOMAIN_NAME]"
click at [927, 480] on span "Export" at bounding box center [934, 481] width 26 height 11
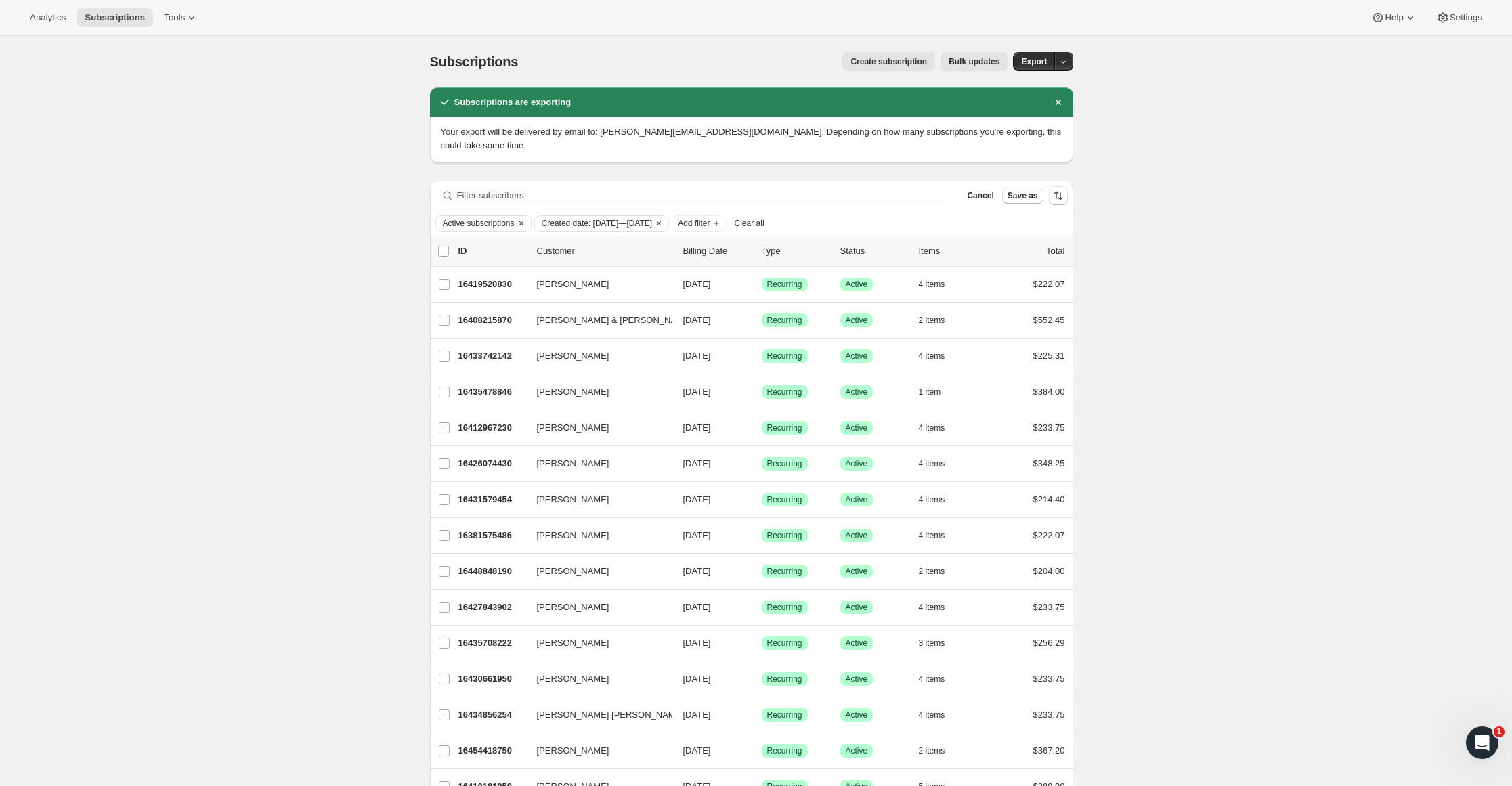
click at [1055, 56] on button "Export" at bounding box center [1034, 61] width 42 height 19
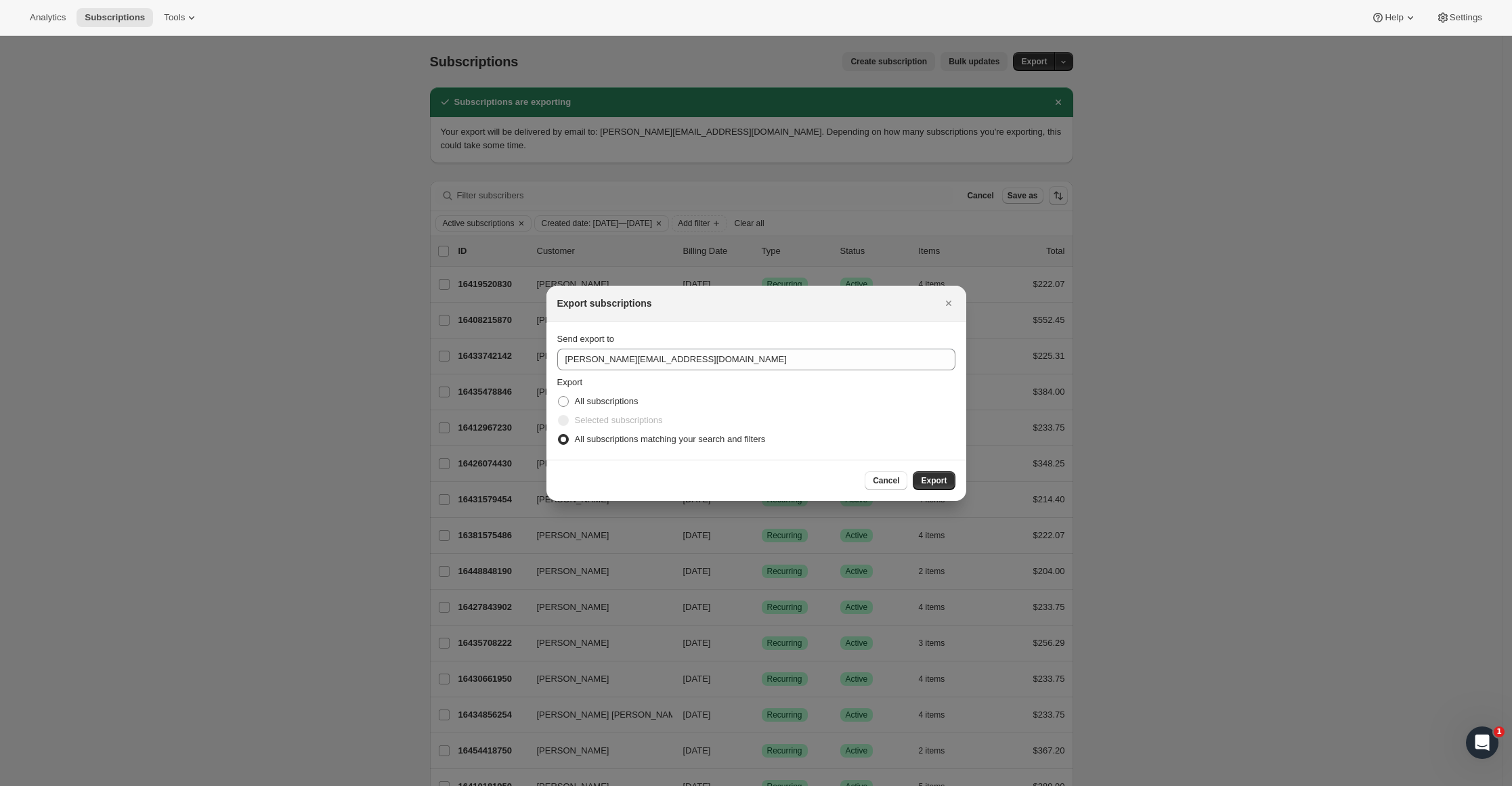
click at [893, 481] on span "Cancel" at bounding box center [885, 481] width 26 height 11
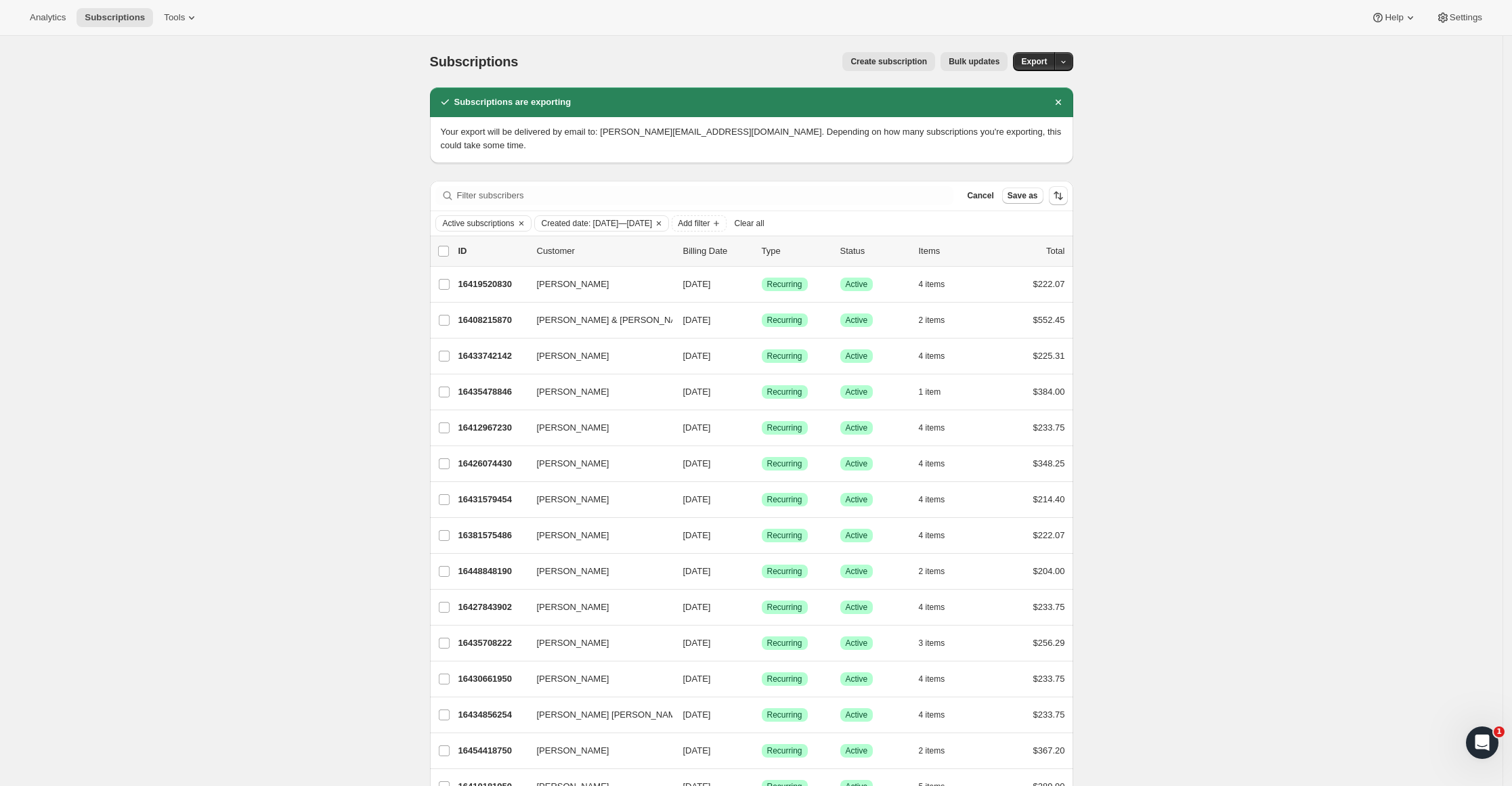
drag, startPoint x: 793, startPoint y: 210, endPoint x: 864, endPoint y: 193, distance: 73.0
click at [765, 218] on span "Clear all" at bounding box center [749, 223] width 29 height 11
click at [1067, 59] on icon "button" at bounding box center [1064, 62] width 9 height 9
click at [1036, 156] on span "Cancellation report" at bounding box center [999, 159] width 74 height 10
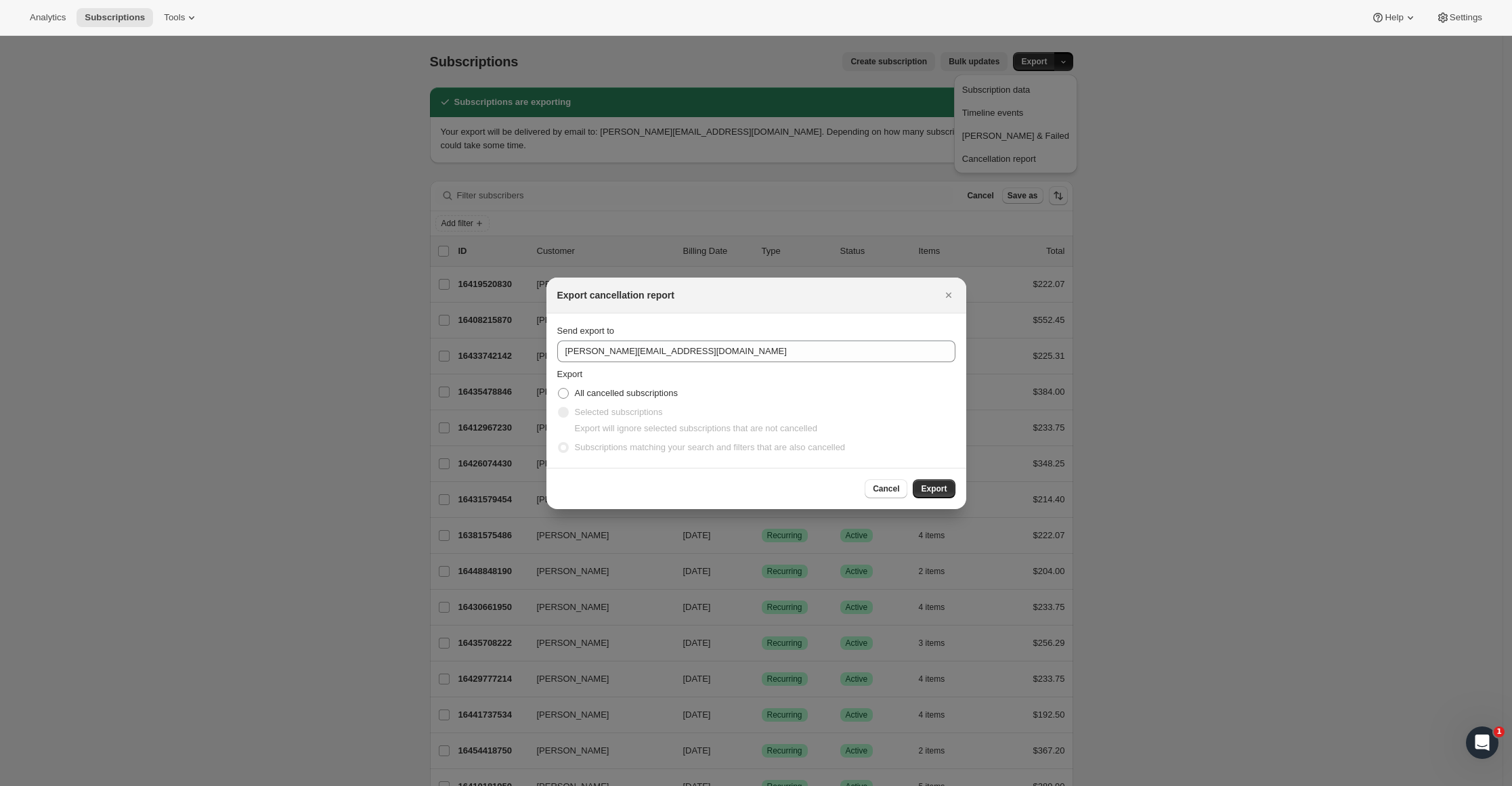
click at [563, 391] on span ":ra:" at bounding box center [563, 393] width 11 height 11
click at [559, 389] on input "All cancelled subscriptions" at bounding box center [558, 388] width 1 height 1
radio input "true"
click at [932, 482] on button "Export" at bounding box center [934, 489] width 42 height 19
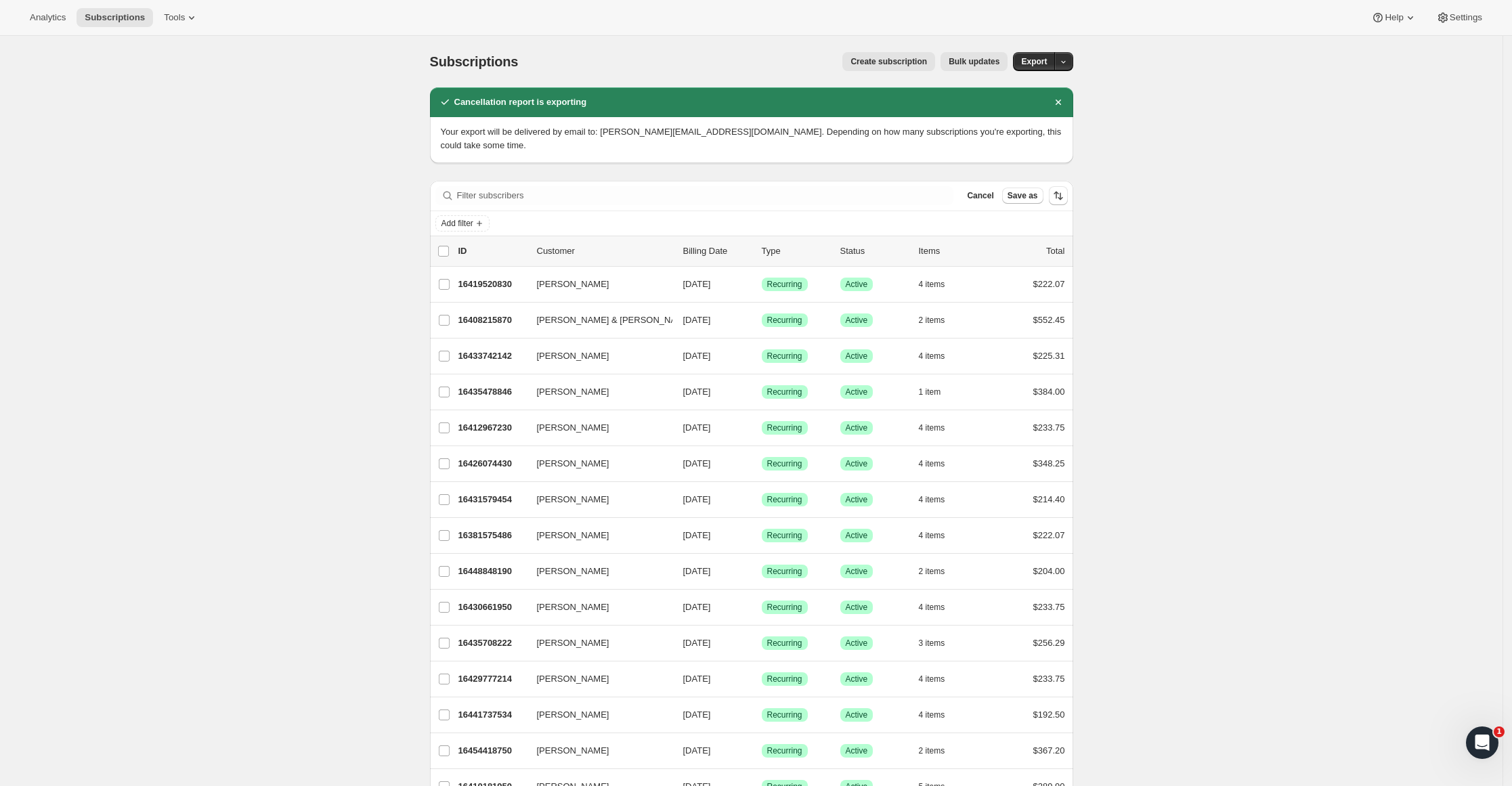
click at [1060, 102] on icon "Dismiss notification" at bounding box center [1058, 102] width 14 height 14
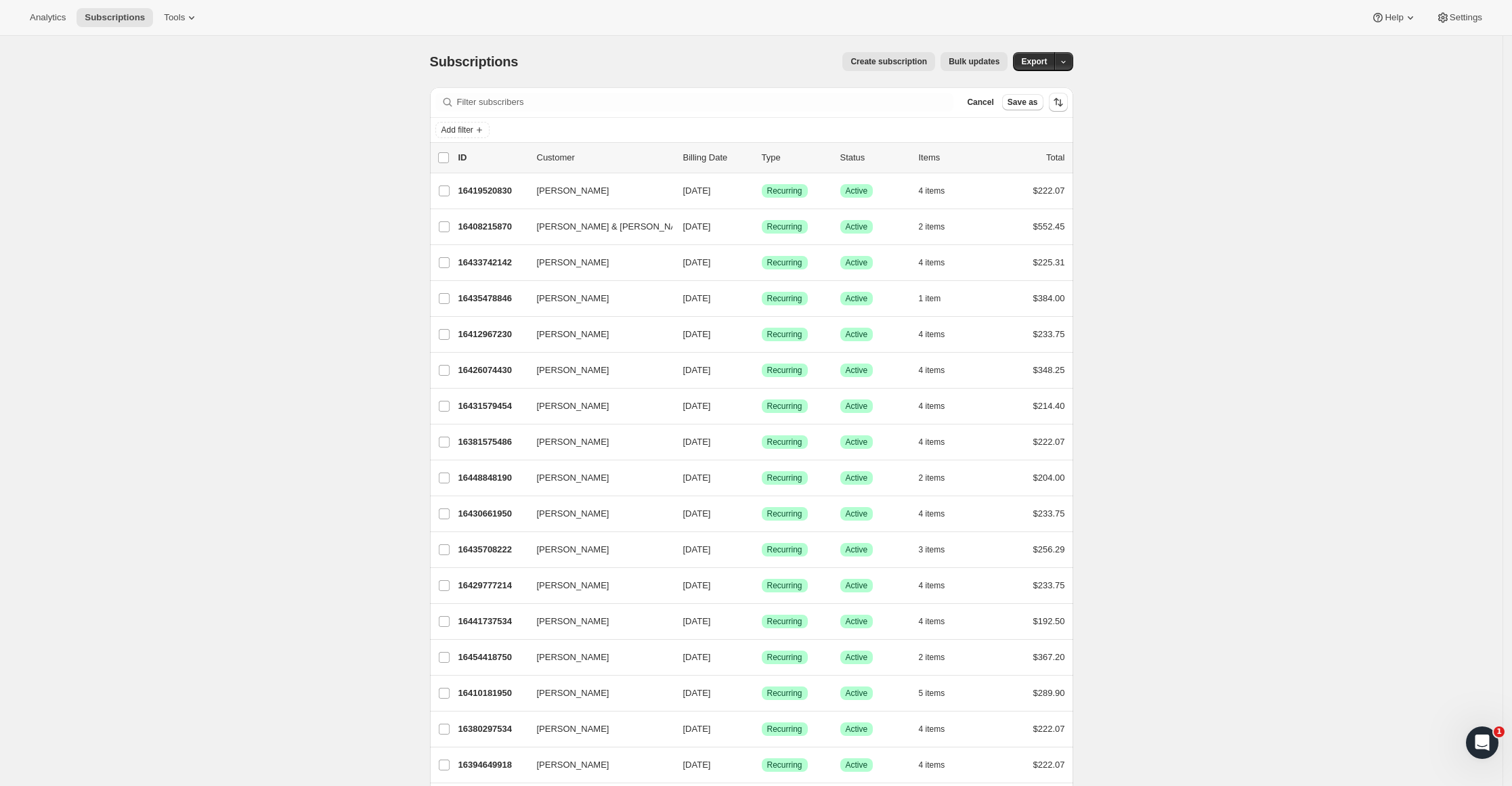
click at [466, 131] on span "Add filter" at bounding box center [457, 130] width 32 height 11
click at [448, 162] on span "Subscription status" at bounding box center [455, 164] width 75 height 10
drag, startPoint x: 455, startPoint y: 196, endPoint x: 439, endPoint y: 201, distance: 16.8
click at [455, 196] on input "Cancelled" at bounding box center [454, 198] width 11 height 11
checkbox input "true"
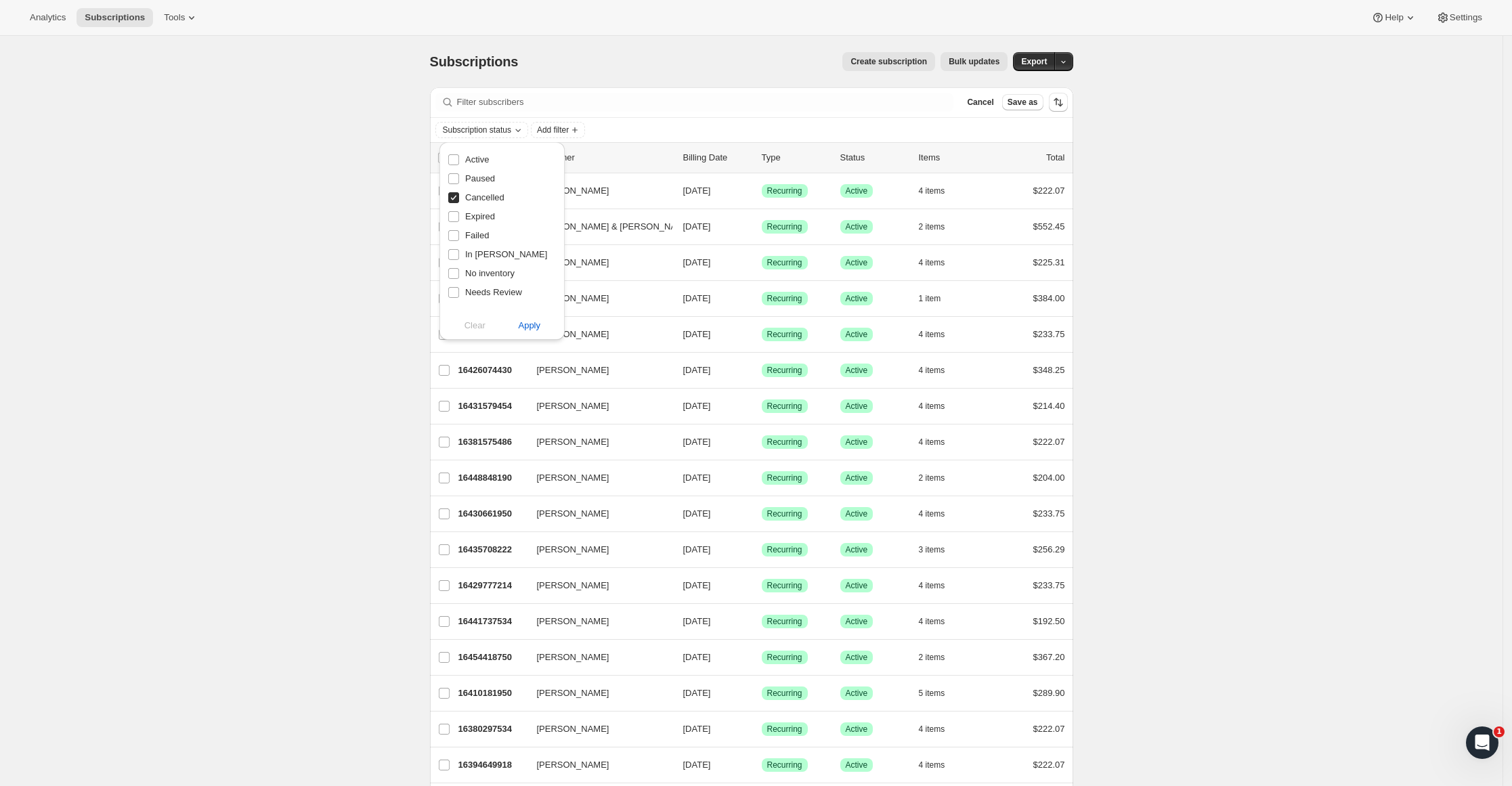
drag, startPoint x: 535, startPoint y: 329, endPoint x: 469, endPoint y: 232, distance: 117.3
click at [535, 328] on span "Apply" at bounding box center [529, 325] width 23 height 14
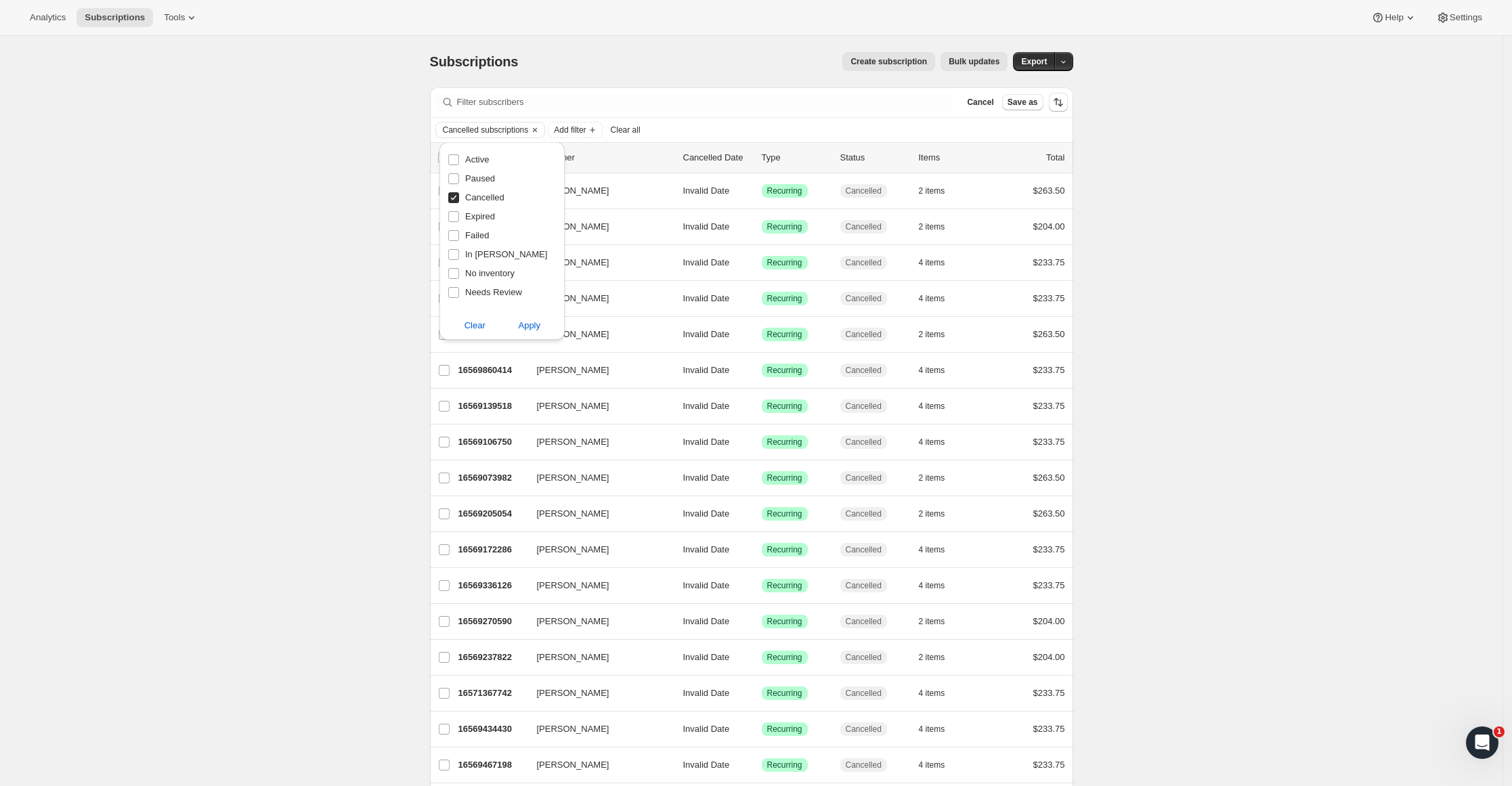
click at [697, 129] on div "Cancelled subscriptions Add filter Clear all" at bounding box center [752, 130] width 633 height 17
click at [565, 134] on span "Add filter" at bounding box center [570, 130] width 32 height 11
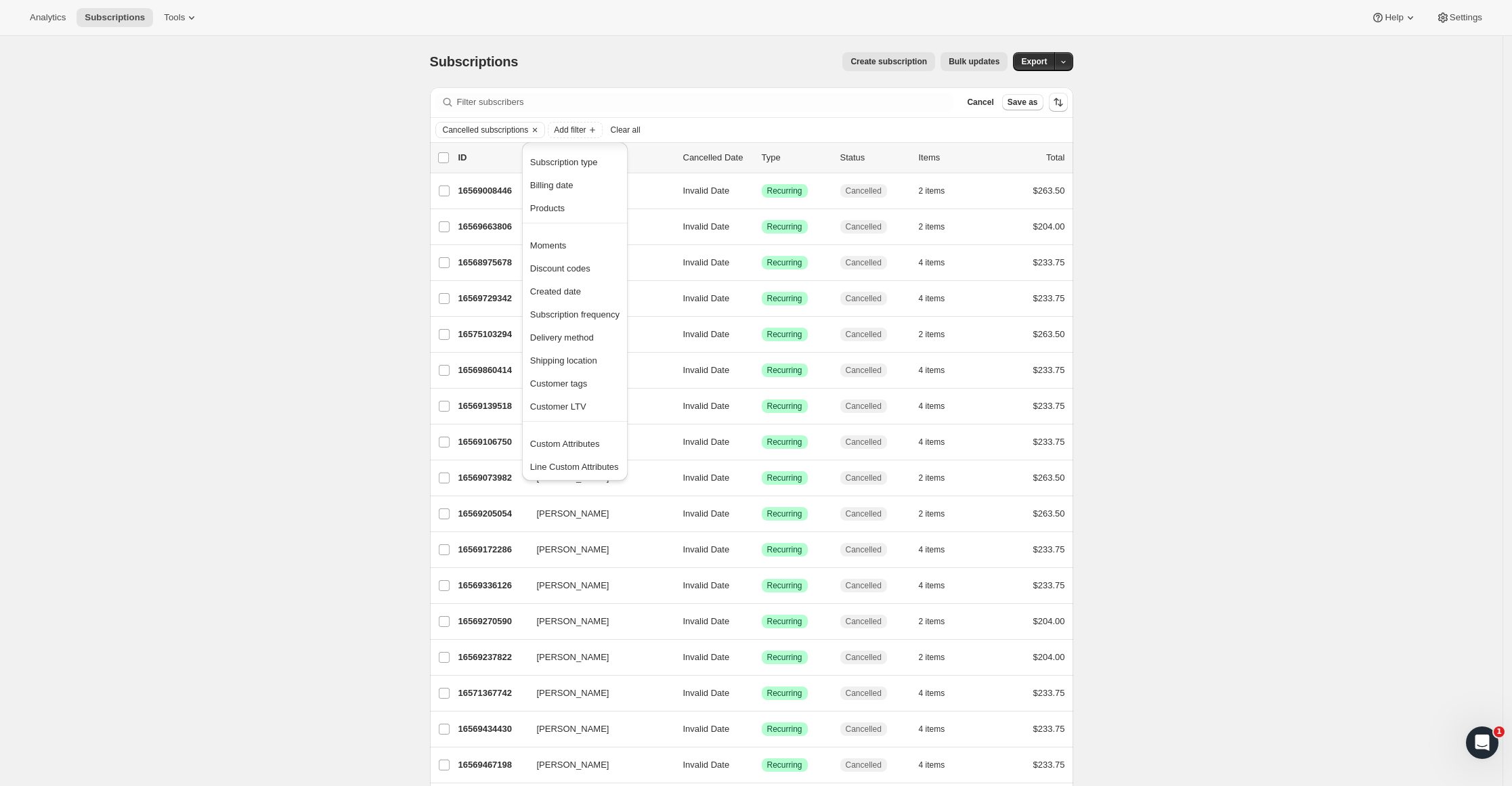
scroll to position [3, 0]
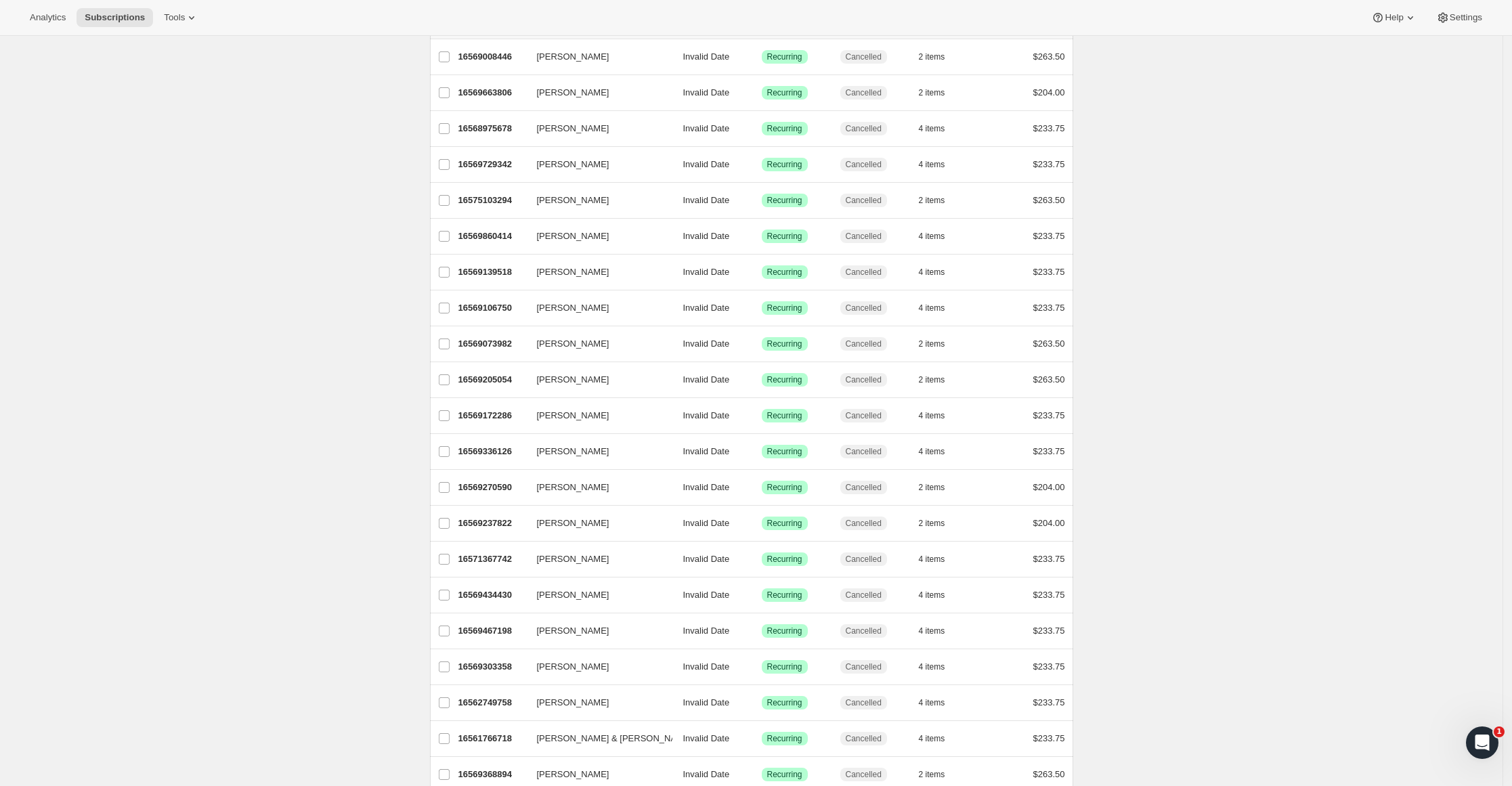
scroll to position [0, 0]
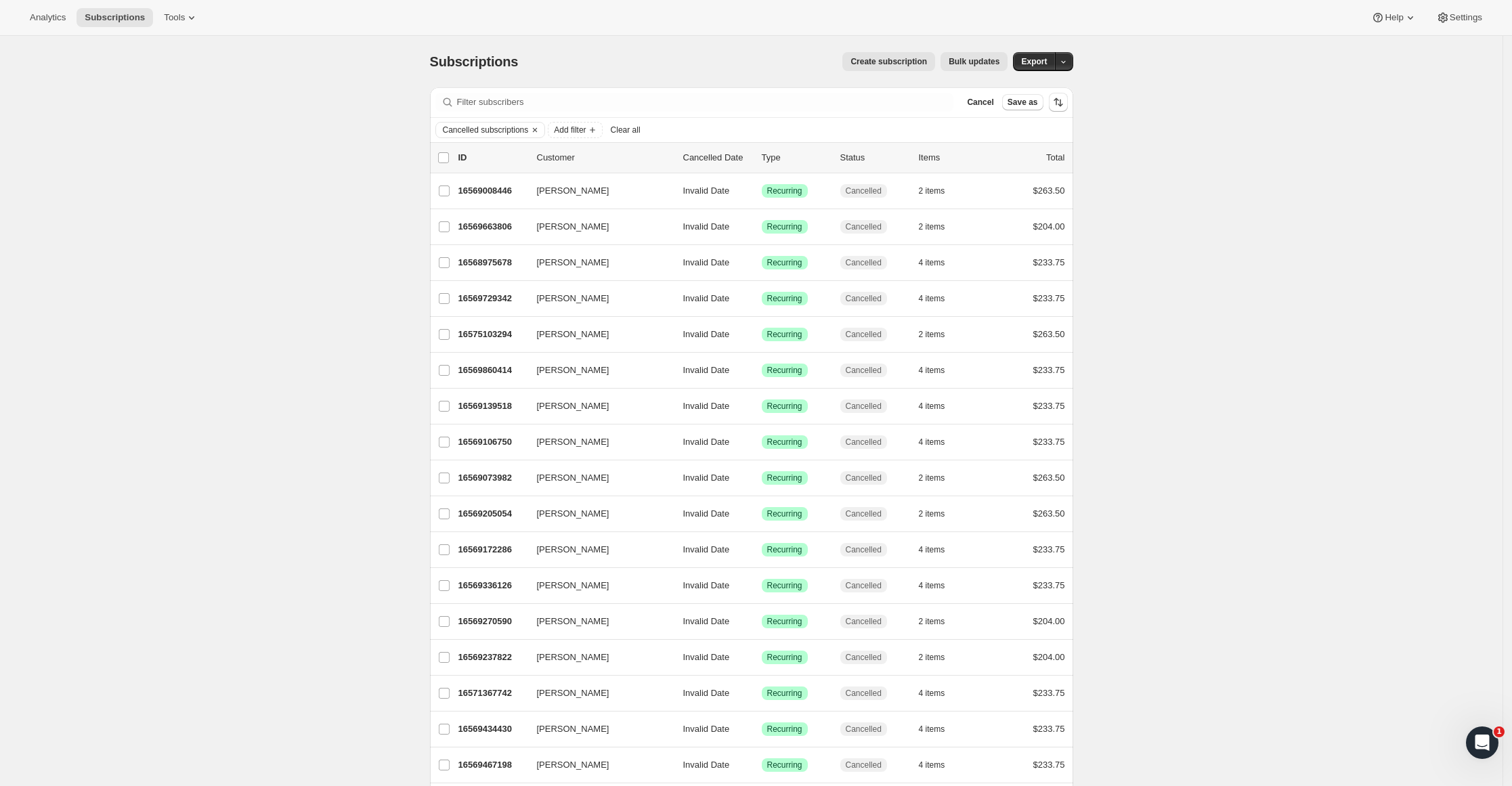
click at [1047, 57] on span "Export" at bounding box center [1034, 61] width 26 height 11
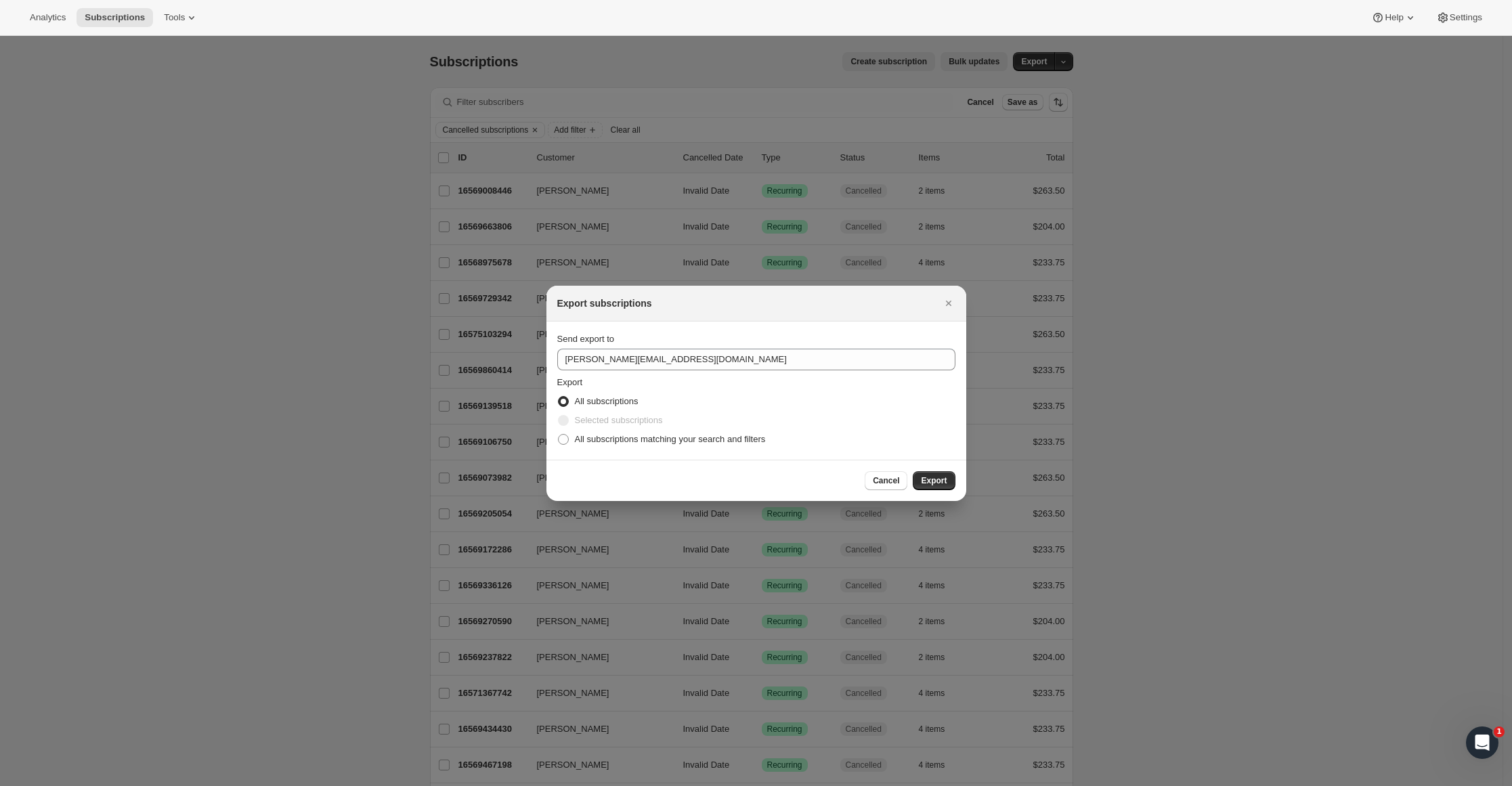
click at [568, 442] on span ":ra:" at bounding box center [563, 439] width 11 height 11
click at [559, 435] on input "All subscriptions matching your search and filters" at bounding box center [558, 434] width 1 height 1
radio input "true"
click at [945, 476] on span "Export" at bounding box center [934, 481] width 26 height 11
